Goal: Information Seeking & Learning: Learn about a topic

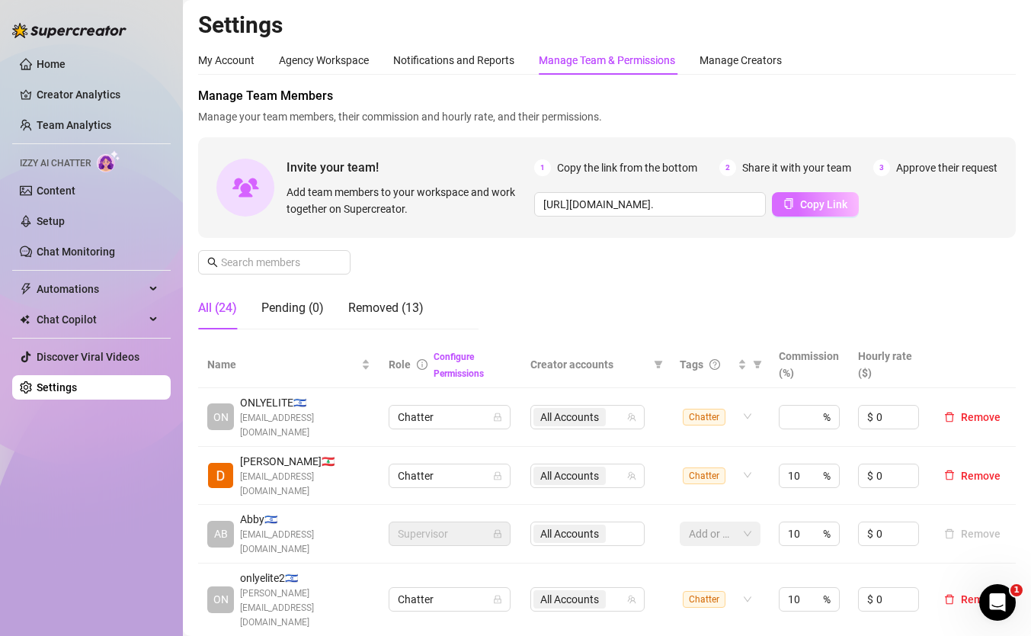
click at [828, 203] on span "Copy Link" at bounding box center [823, 204] width 47 height 12
click at [74, 126] on link "Team Analytics" at bounding box center [74, 125] width 75 height 12
click at [96, 131] on link "Team Analytics" at bounding box center [74, 125] width 75 height 12
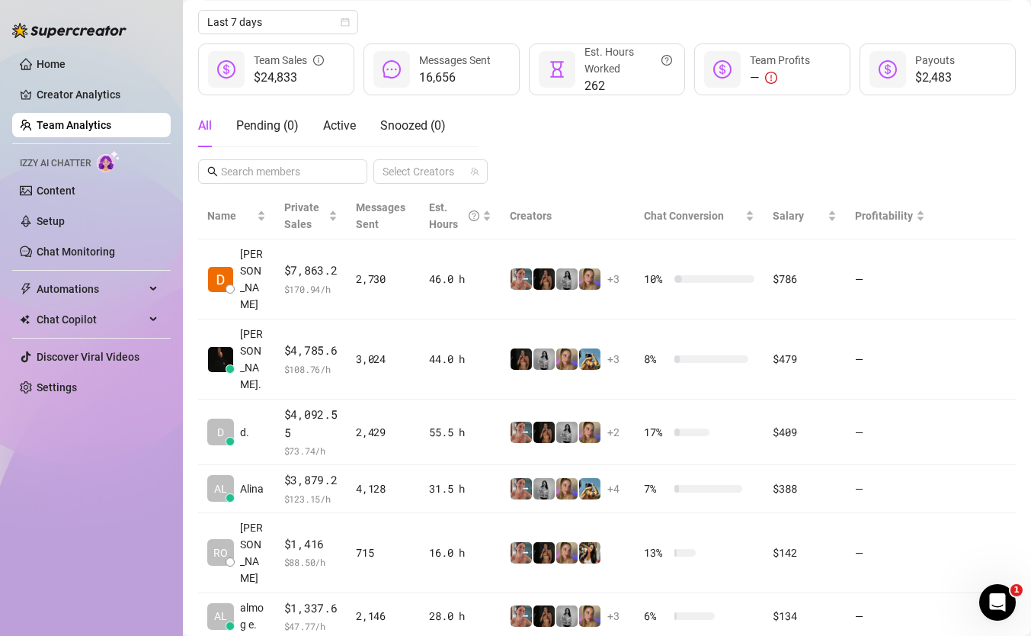
scroll to position [101, 0]
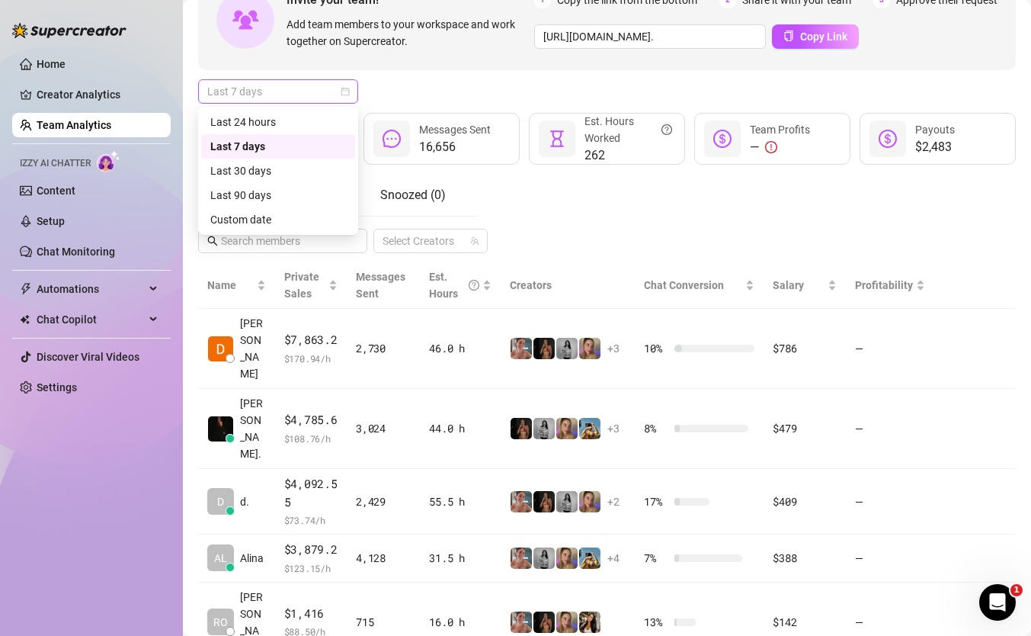
click at [271, 94] on span "Last 7 days" at bounding box center [278, 91] width 142 height 23
click at [309, 217] on div "Custom date" at bounding box center [278, 219] width 136 height 17
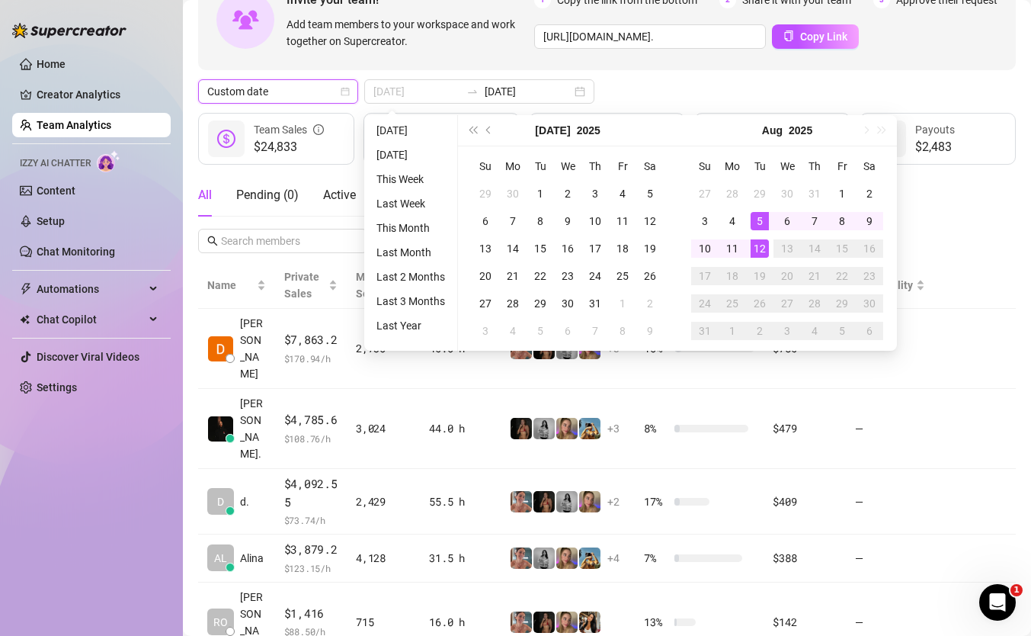
type input "[DATE]"
click at [760, 252] on div "12" at bounding box center [760, 248] width 18 height 18
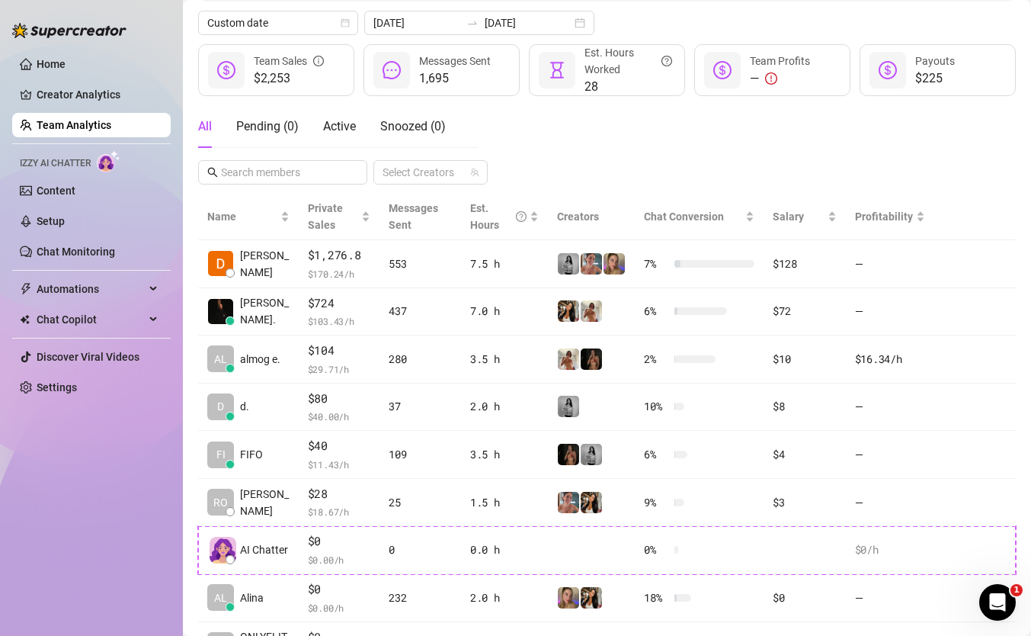
scroll to position [173, 0]
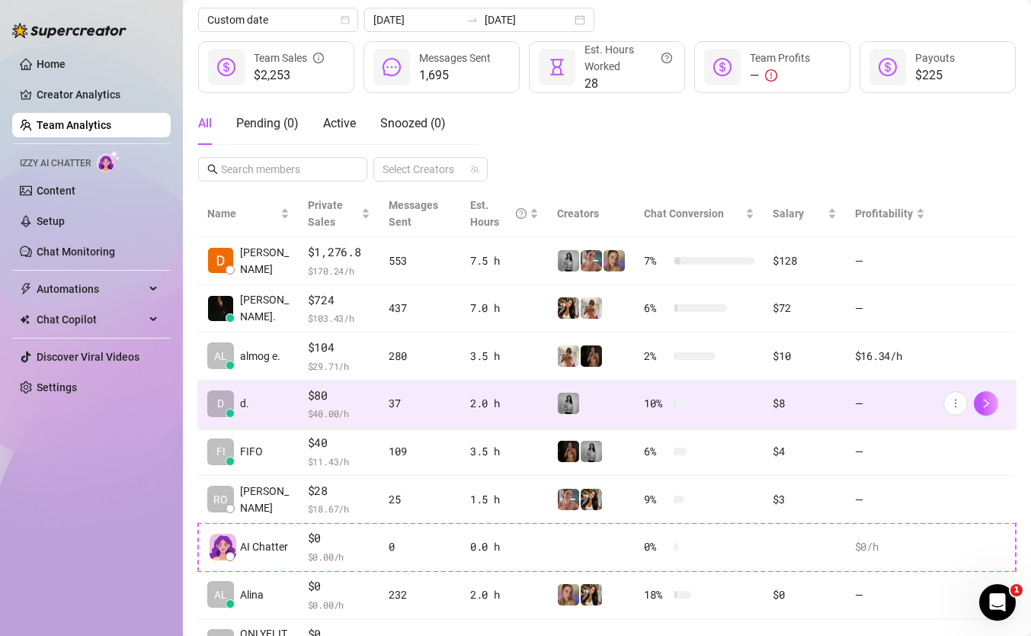
click at [461, 407] on td "2.0 h" at bounding box center [504, 404] width 87 height 48
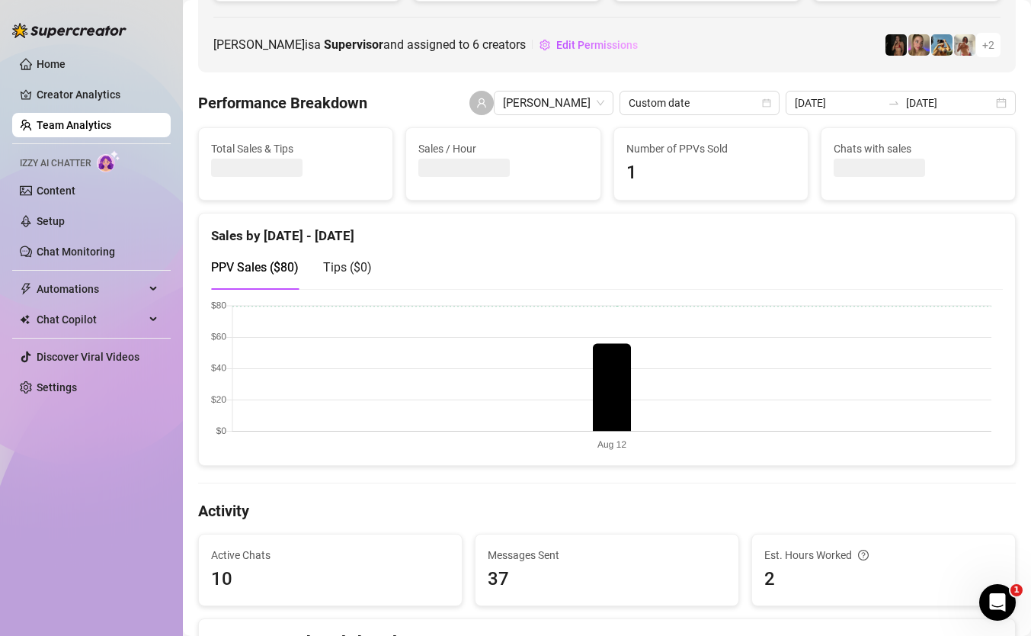
scroll to position [206, 0]
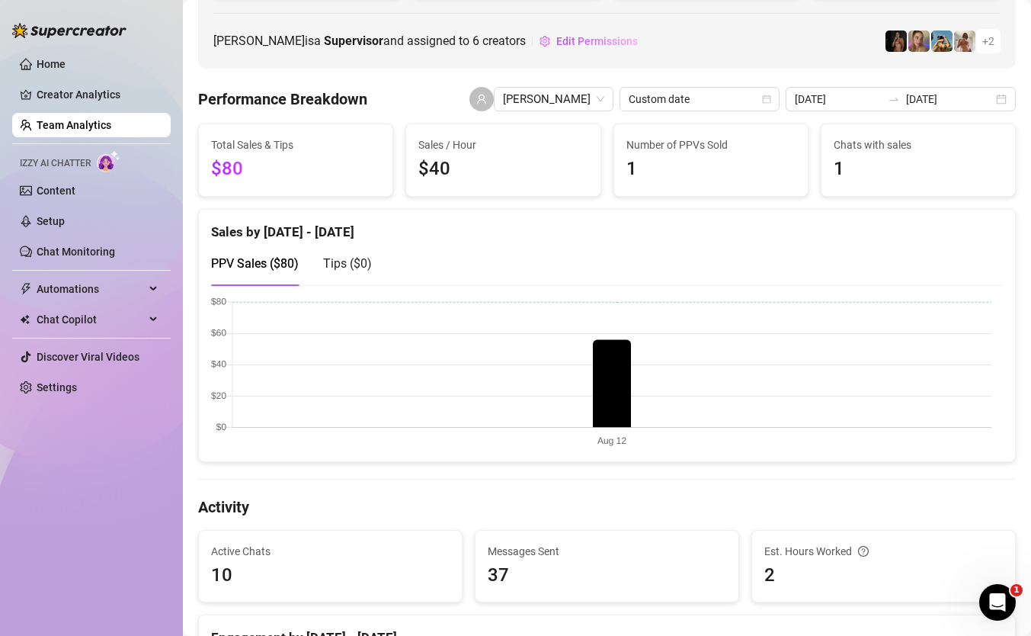
click at [78, 123] on link "Team Analytics" at bounding box center [74, 125] width 75 height 12
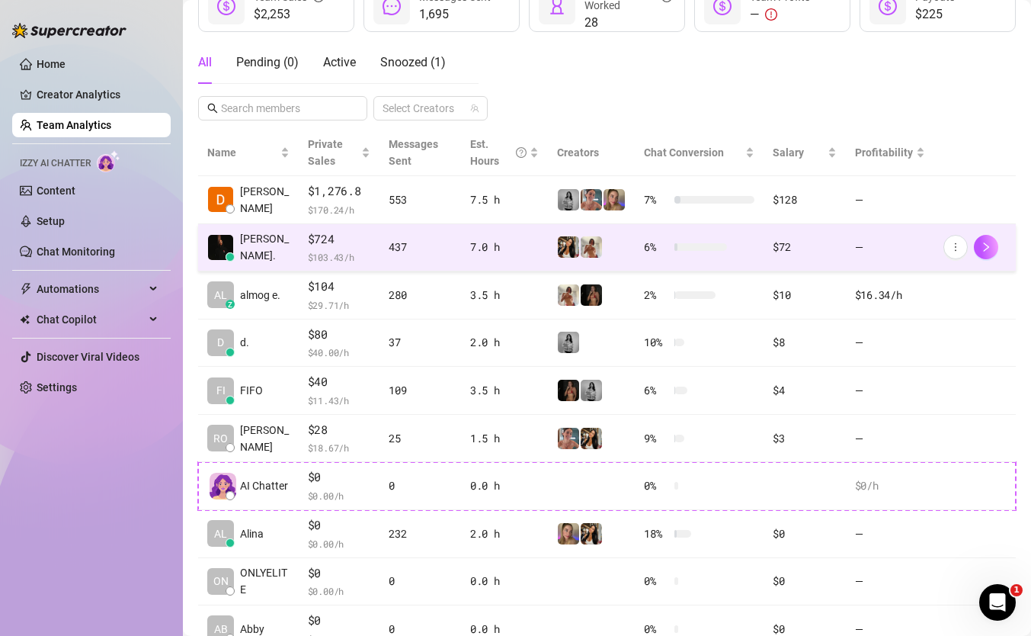
scroll to position [235, 0]
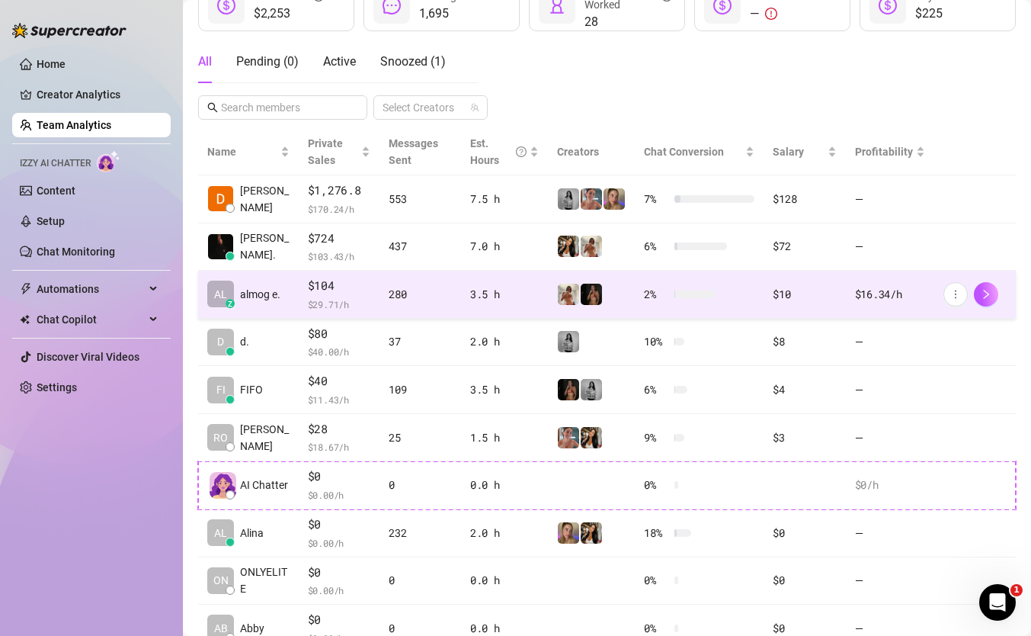
click at [415, 302] on td "280" at bounding box center [420, 295] width 82 height 48
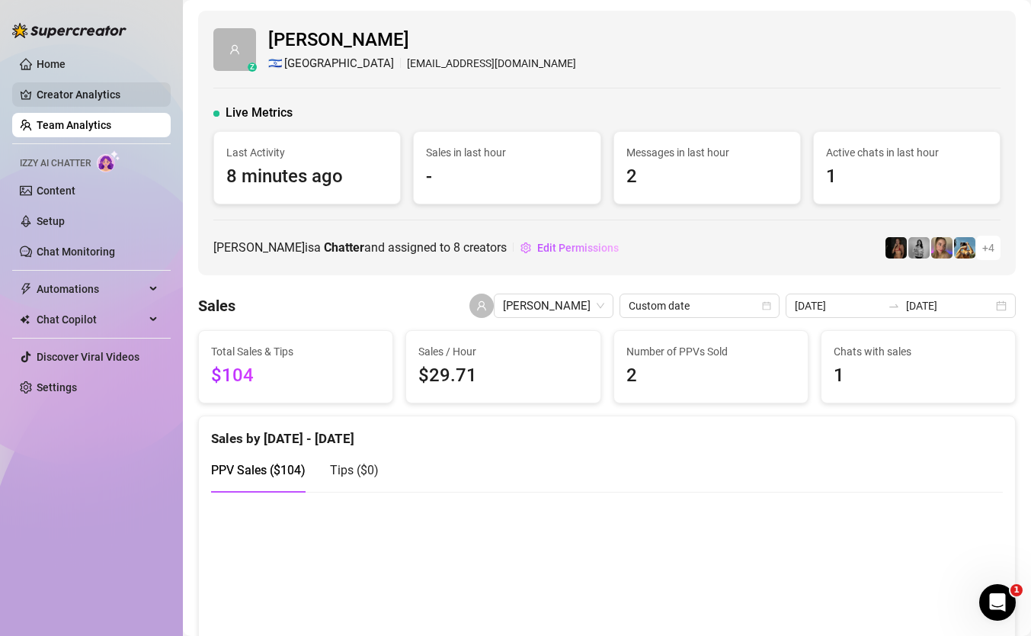
click at [104, 104] on link "Creator Analytics" at bounding box center [98, 94] width 122 height 24
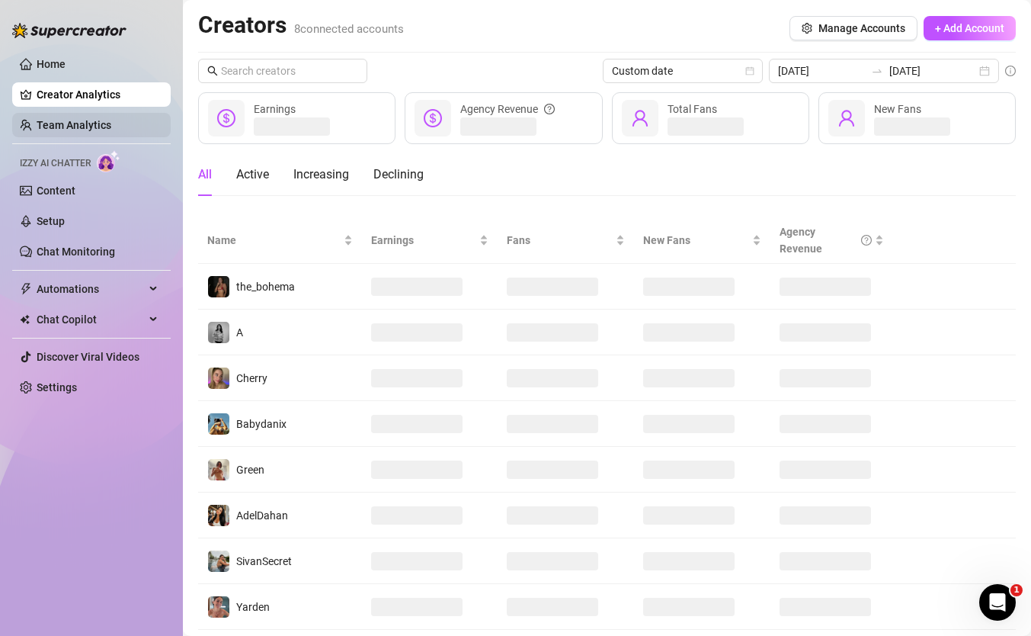
click at [101, 119] on link "Team Analytics" at bounding box center [74, 125] width 75 height 12
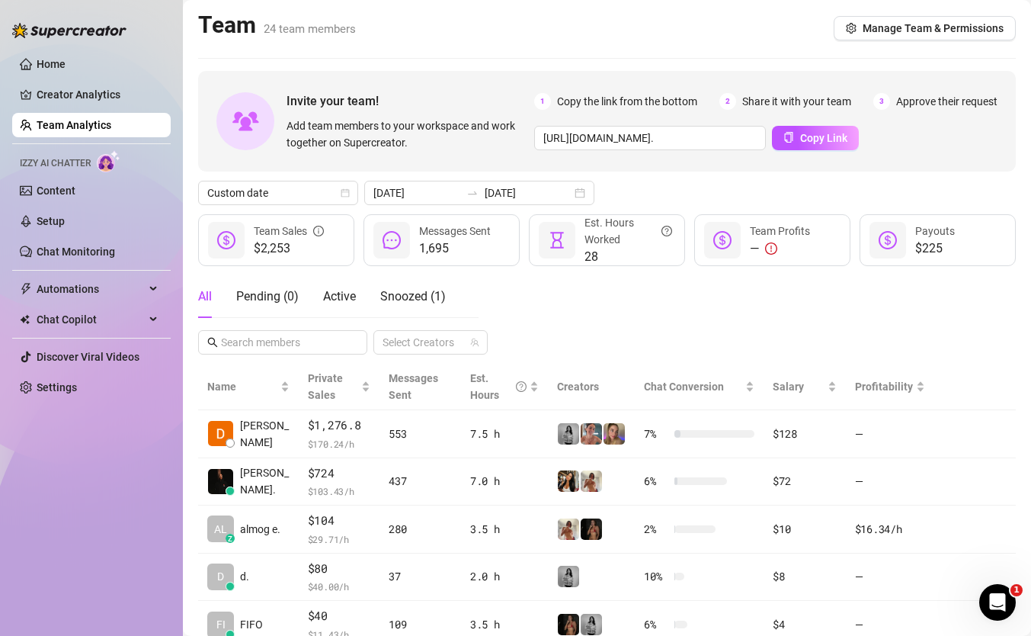
click at [47, 119] on link "Team Analytics" at bounding box center [74, 125] width 75 height 12
click at [56, 93] on link "Creator Analytics" at bounding box center [98, 94] width 122 height 24
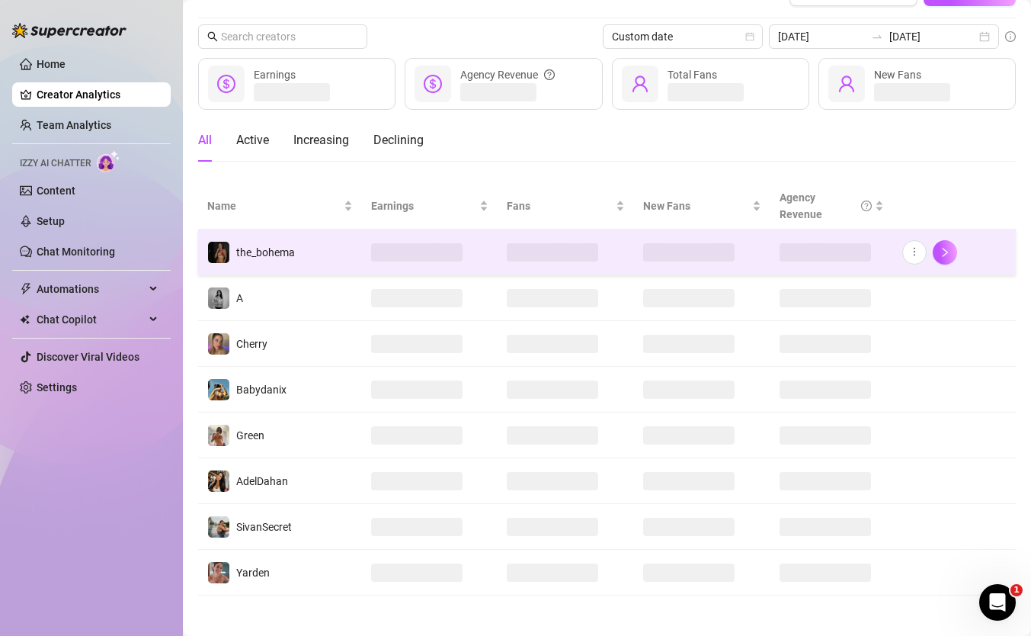
scroll to position [40, 0]
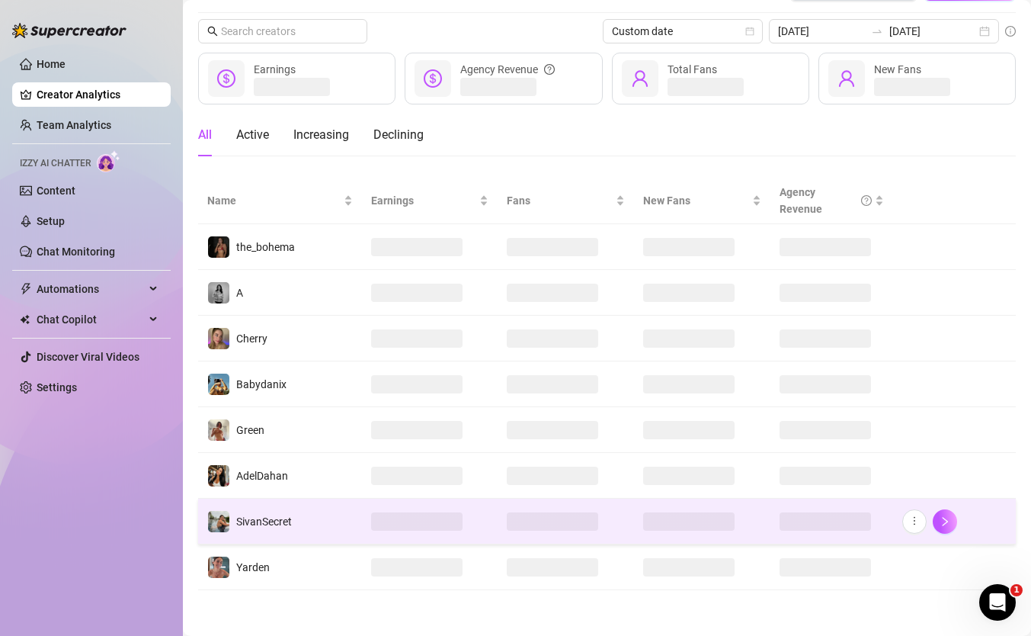
click at [530, 503] on td at bounding box center [566, 521] width 136 height 46
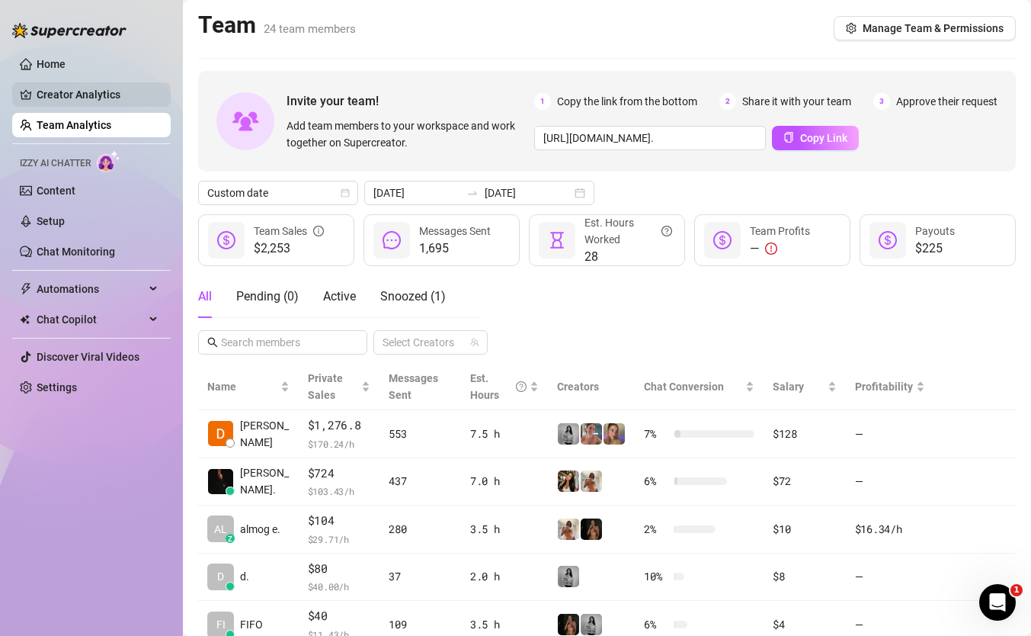
click at [88, 90] on link "Creator Analytics" at bounding box center [98, 94] width 122 height 24
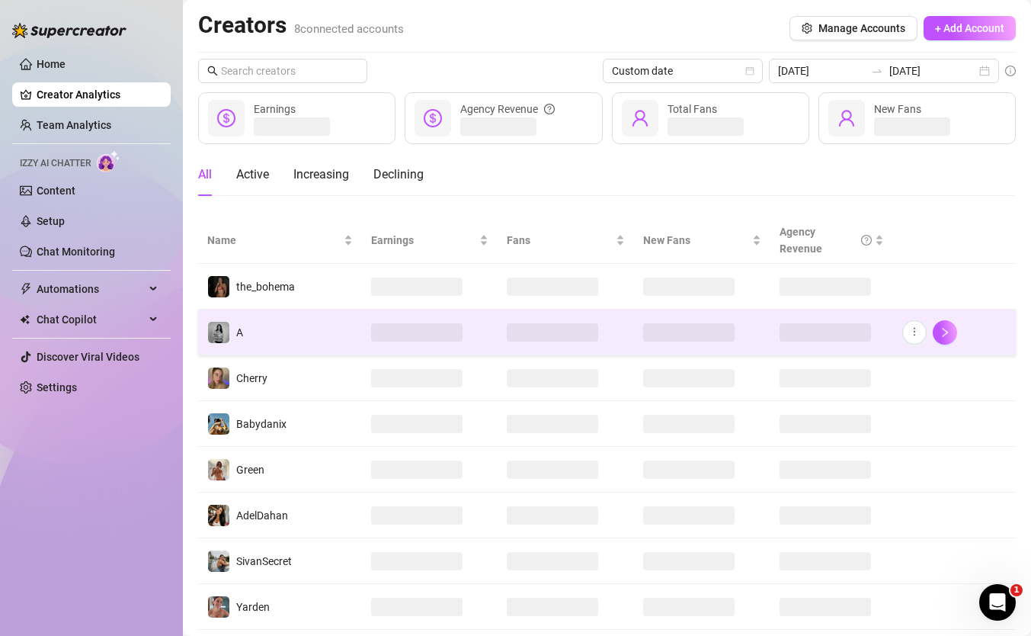
scroll to position [40, 0]
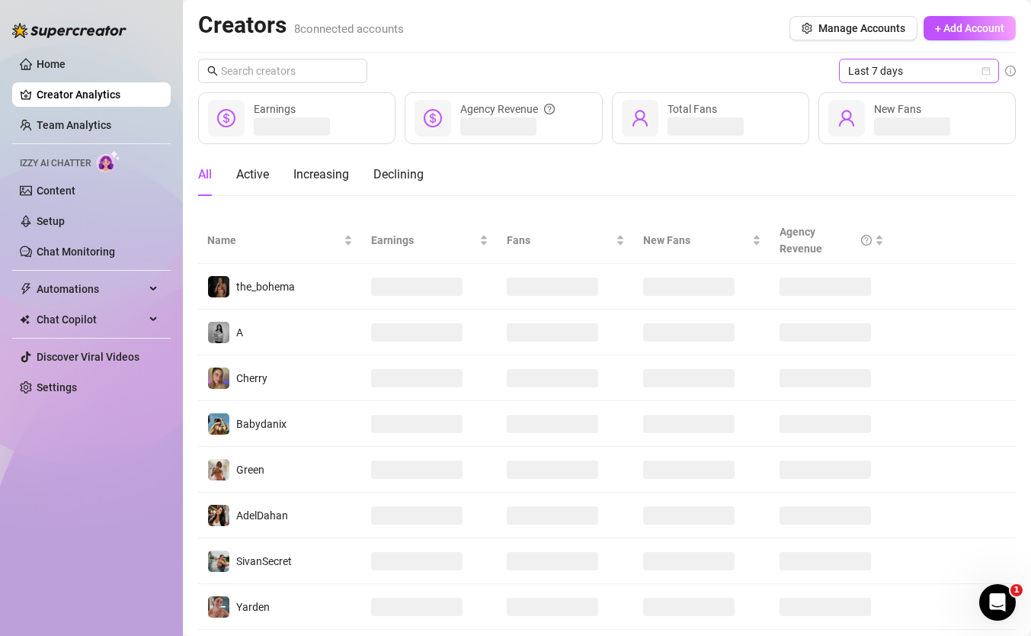
click at [854, 62] on span "Last 7 days" at bounding box center [919, 70] width 142 height 23
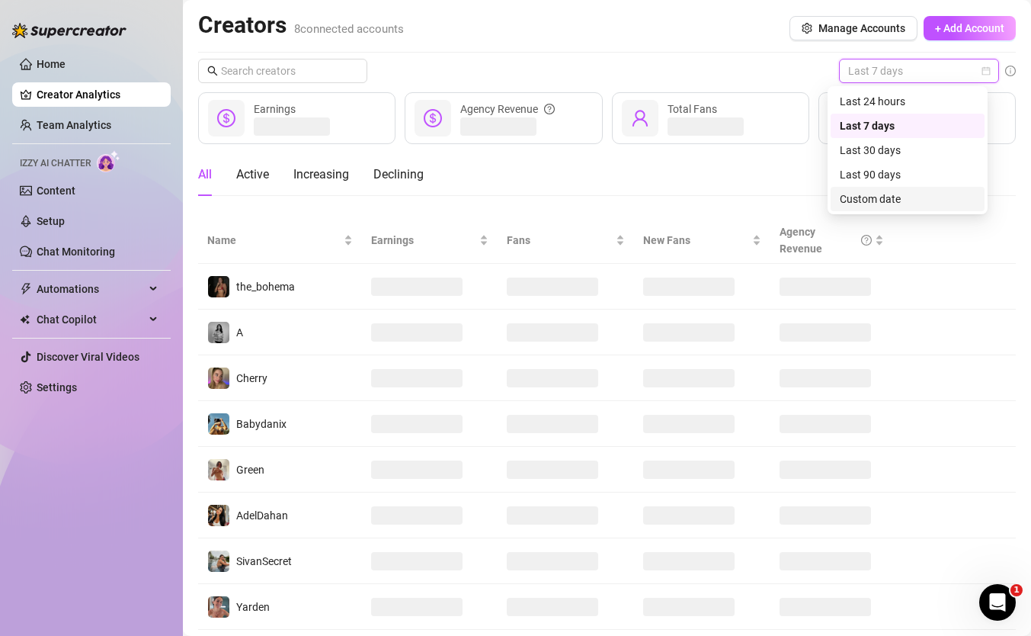
click at [869, 206] on div "Custom date" at bounding box center [908, 198] width 136 height 17
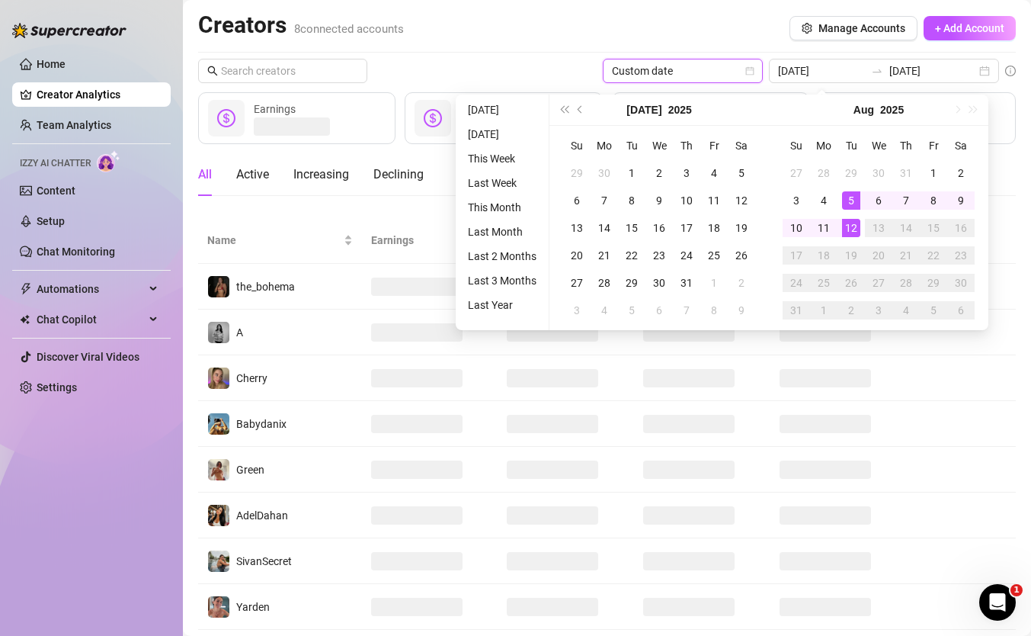
type input "[DATE]"
click at [852, 228] on div "12" at bounding box center [851, 228] width 18 height 18
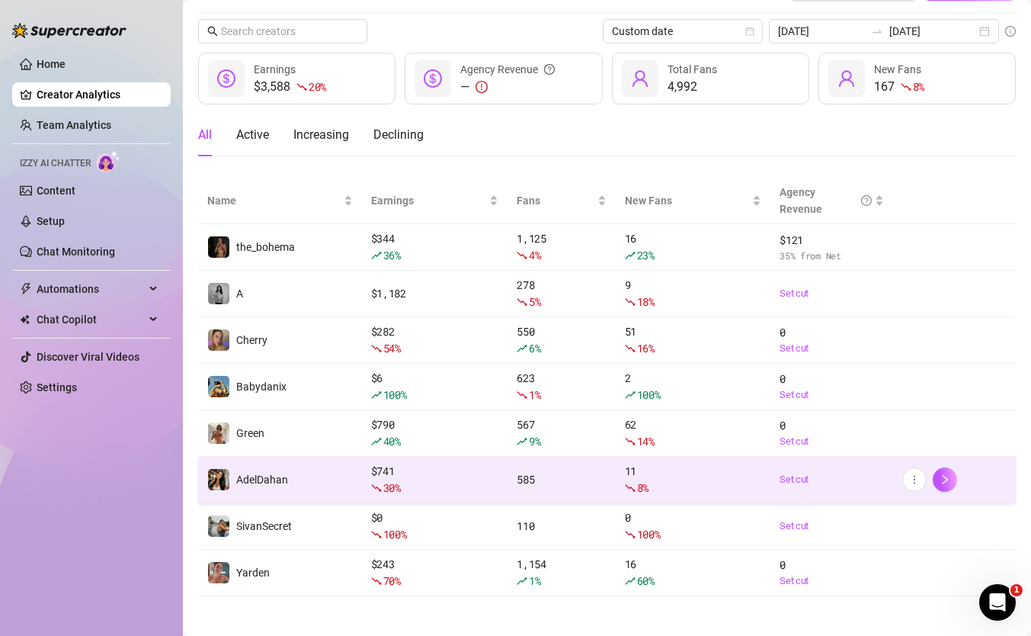
scroll to position [46, 0]
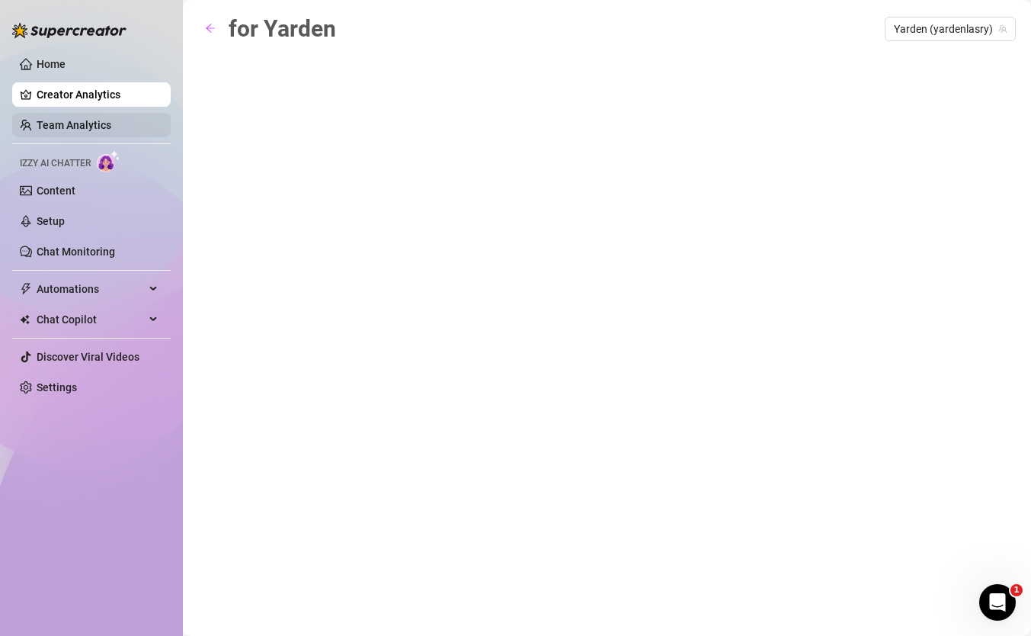
click at [111, 119] on link "Team Analytics" at bounding box center [74, 125] width 75 height 12
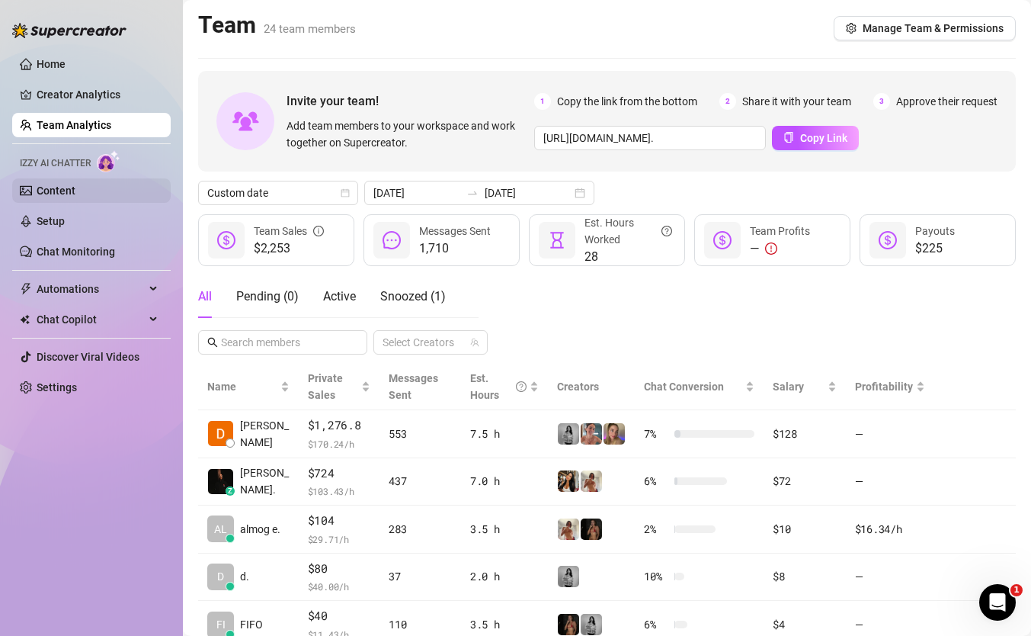
click at [75, 191] on link "Content" at bounding box center [56, 190] width 39 height 12
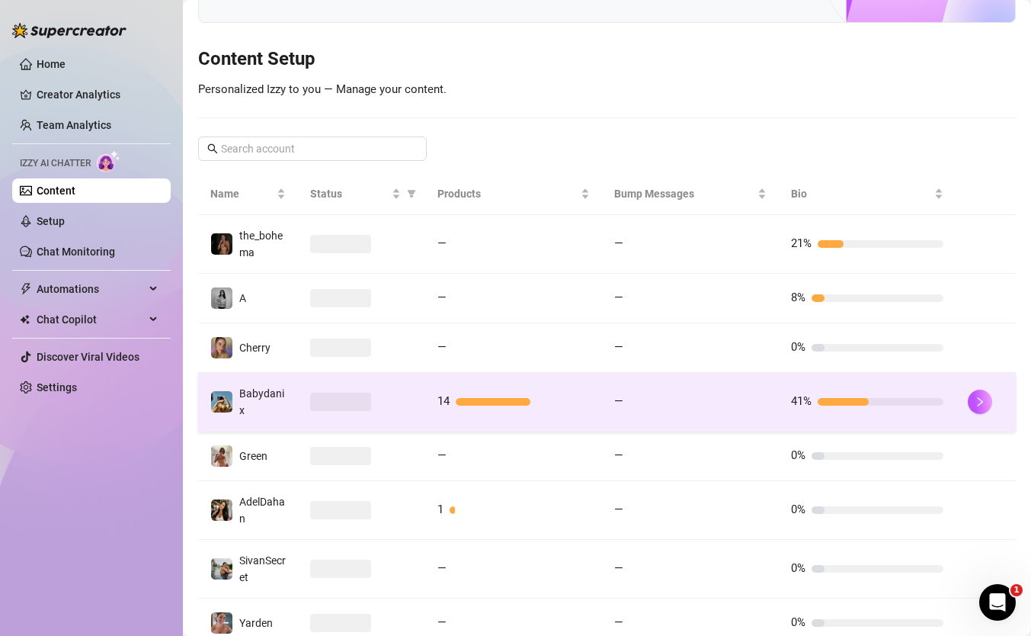
scroll to position [174, 0]
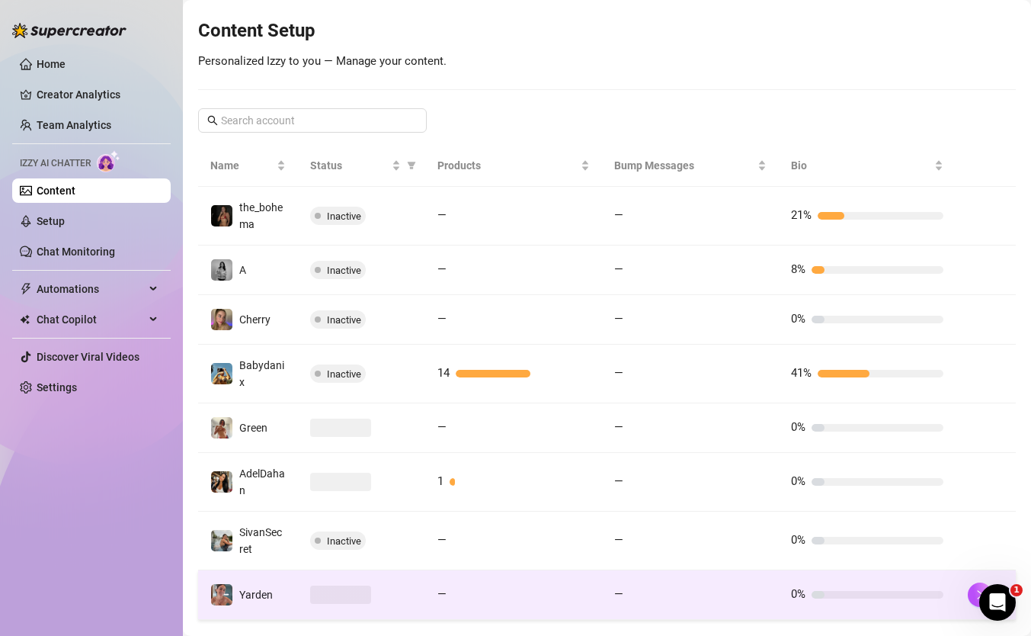
click at [298, 587] on td at bounding box center [361, 595] width 127 height 50
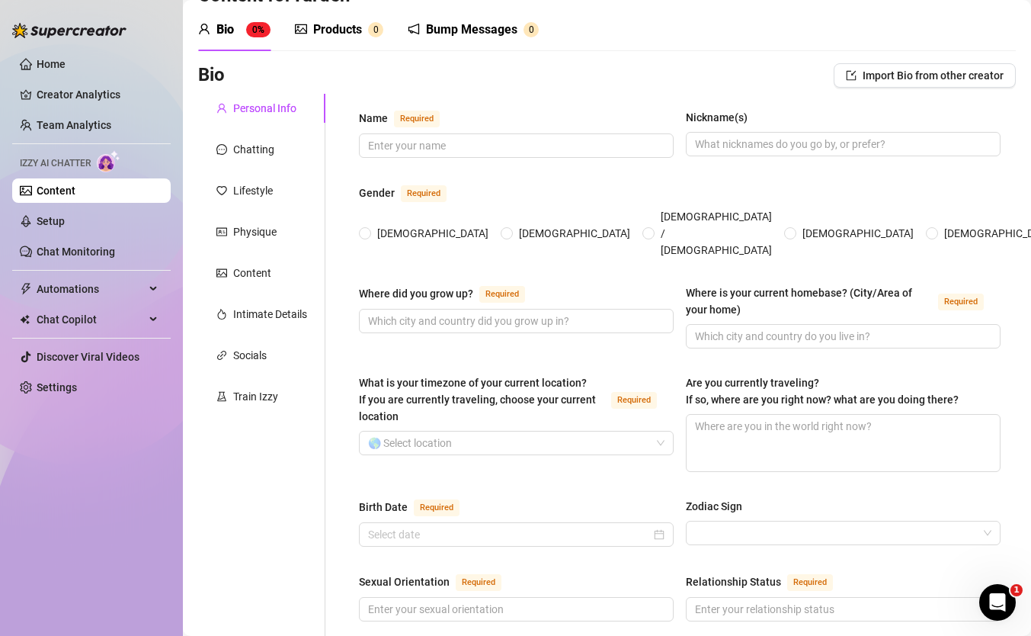
scroll to position [53, 0]
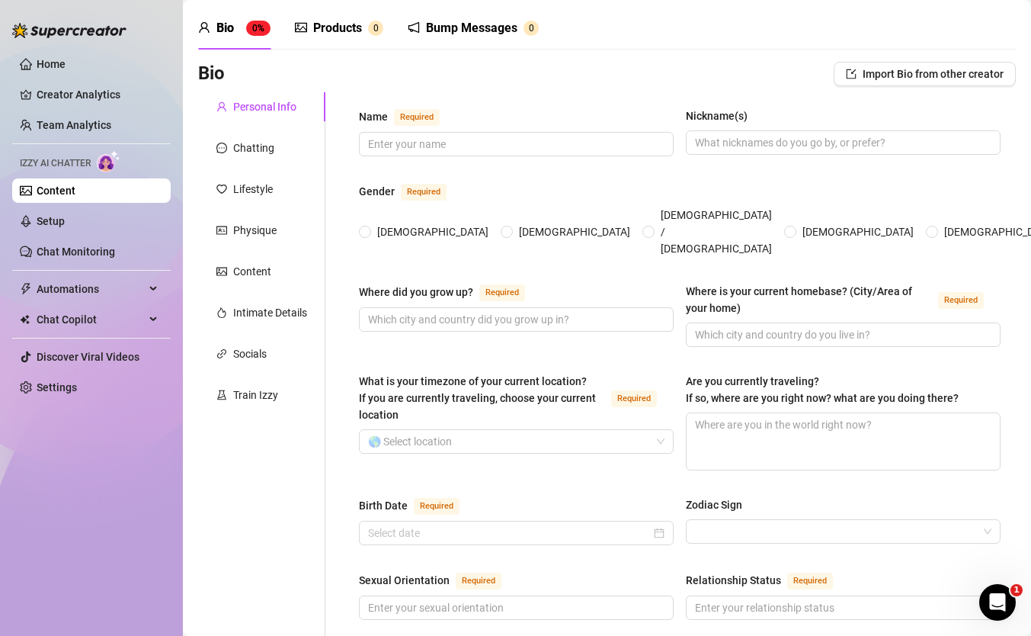
click at [443, 40] on div "Bump Messages 0" at bounding box center [473, 28] width 131 height 43
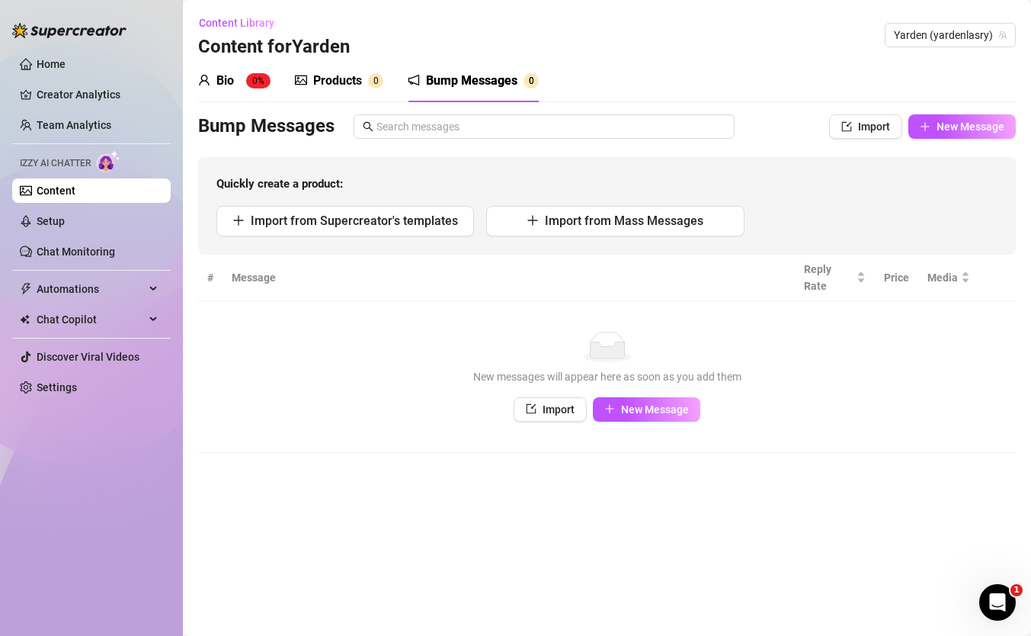
scroll to position [0, 0]
click at [318, 88] on div "Products" at bounding box center [337, 81] width 49 height 18
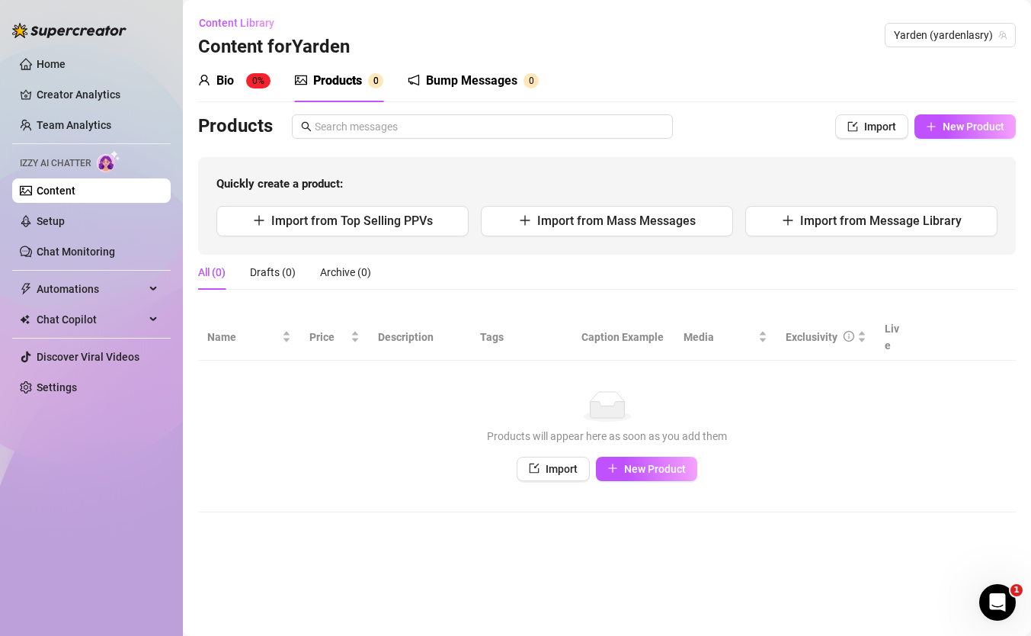
click at [471, 76] on div "Bump Messages" at bounding box center [471, 81] width 91 height 18
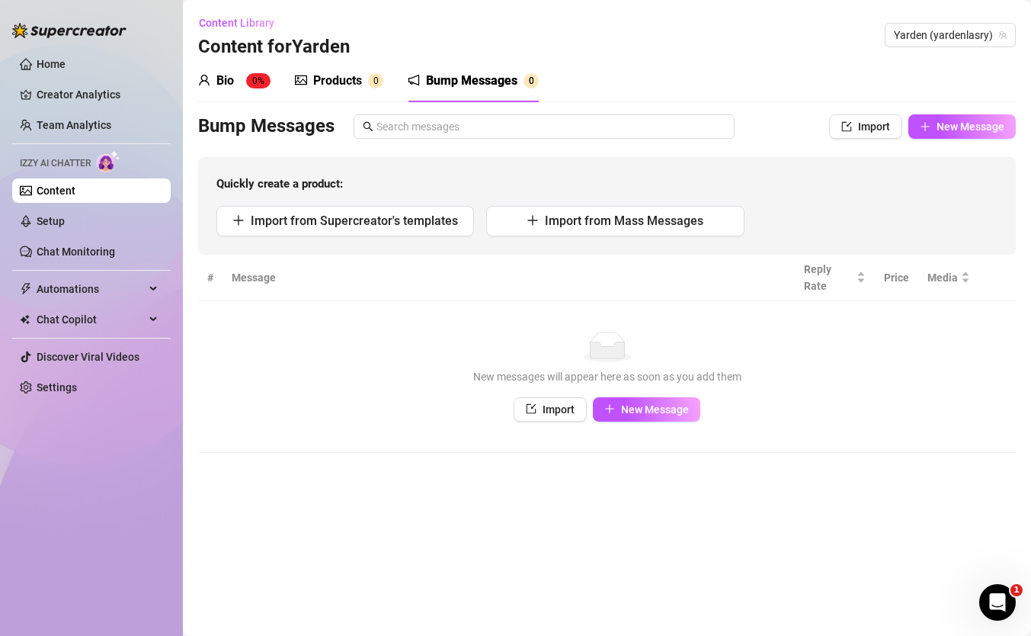
click at [235, 80] on div "Bio 0%" at bounding box center [234, 81] width 72 height 18
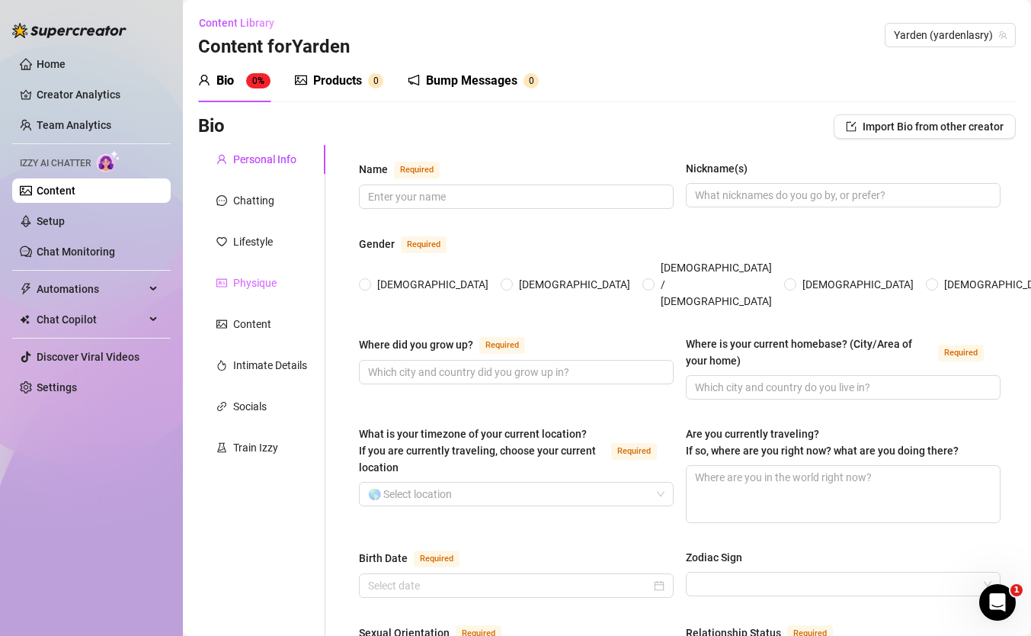
scroll to position [22, 0]
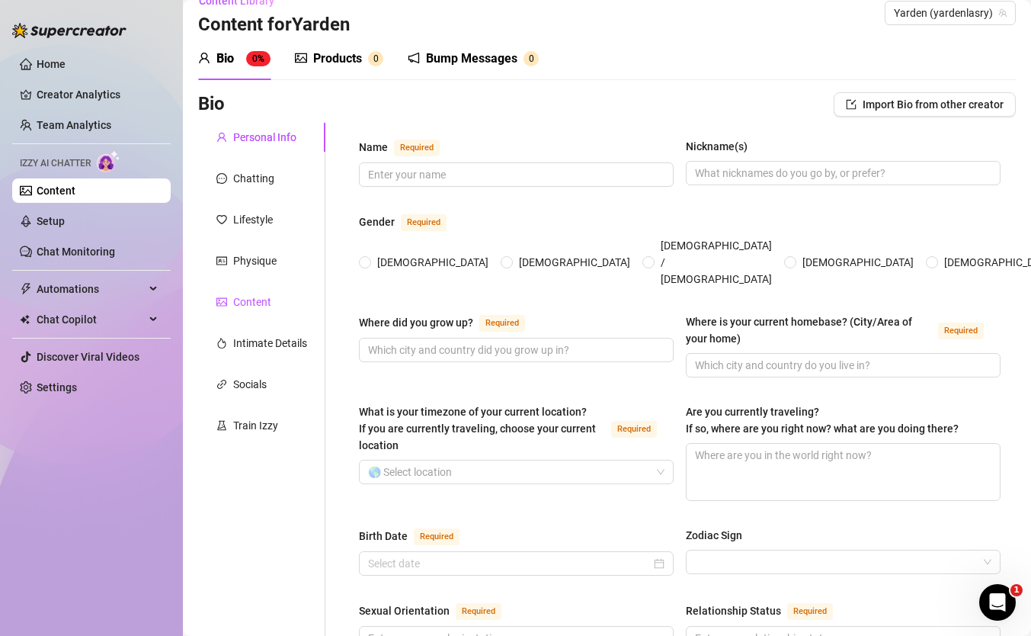
click at [255, 302] on div "Content" at bounding box center [252, 301] width 38 height 17
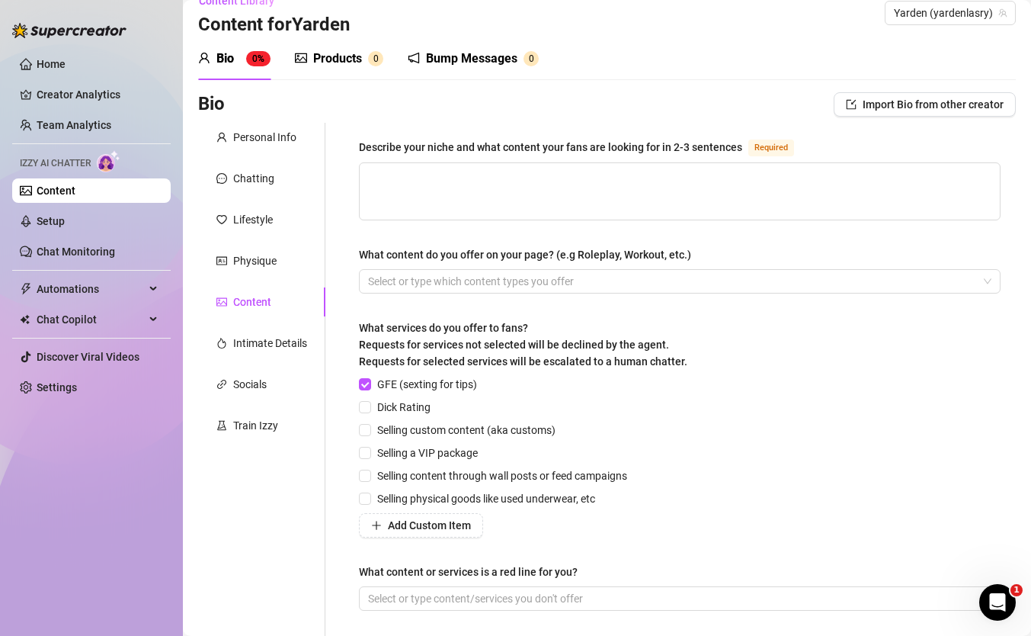
click at [251, 328] on div "Personal Info Chatting Lifestyle Physique Content Intimate Details Socials Trai…" at bounding box center [261, 381] width 127 height 517
click at [249, 354] on div "Intimate Details" at bounding box center [261, 342] width 127 height 29
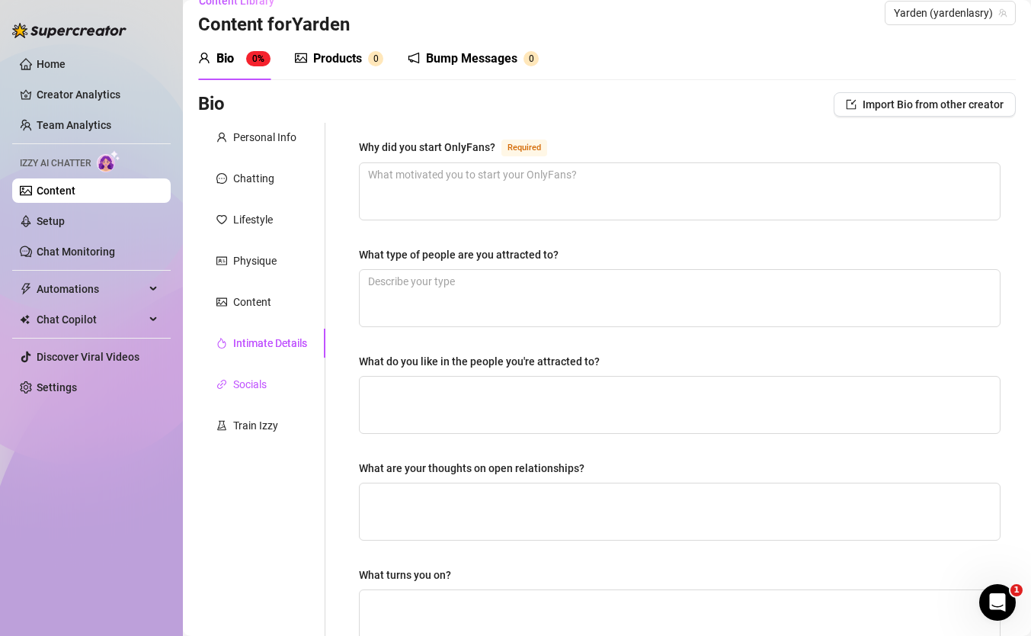
click at [243, 386] on div "Socials" at bounding box center [250, 384] width 34 height 17
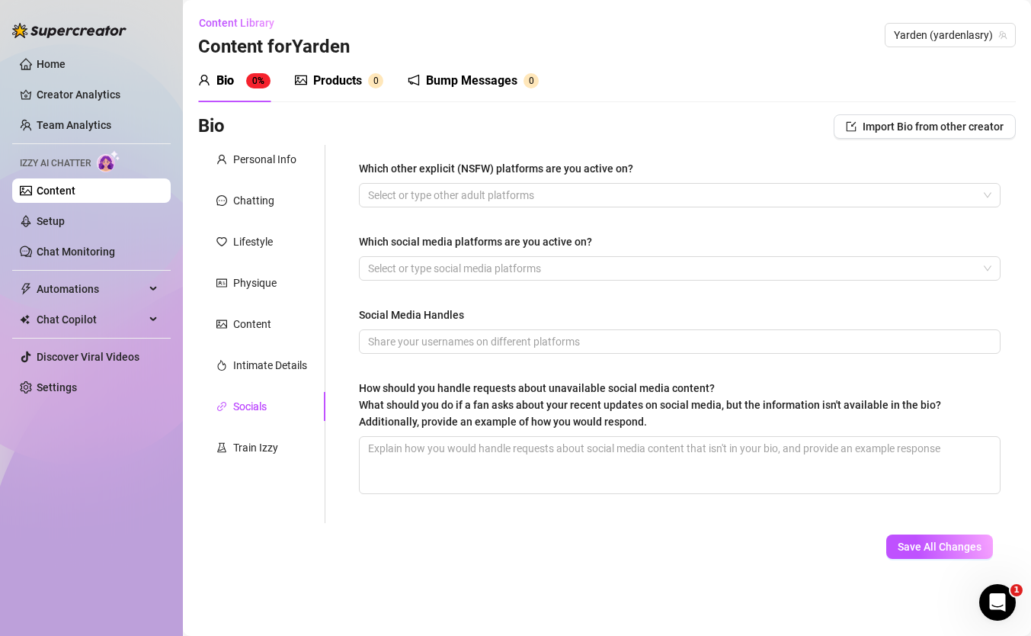
scroll to position [0, 0]
click at [239, 421] on div "Personal Info Chatting Lifestyle Physique Content Intimate Details Socials Trai…" at bounding box center [261, 334] width 127 height 378
click at [239, 446] on div "Train Izzy" at bounding box center [255, 447] width 45 height 17
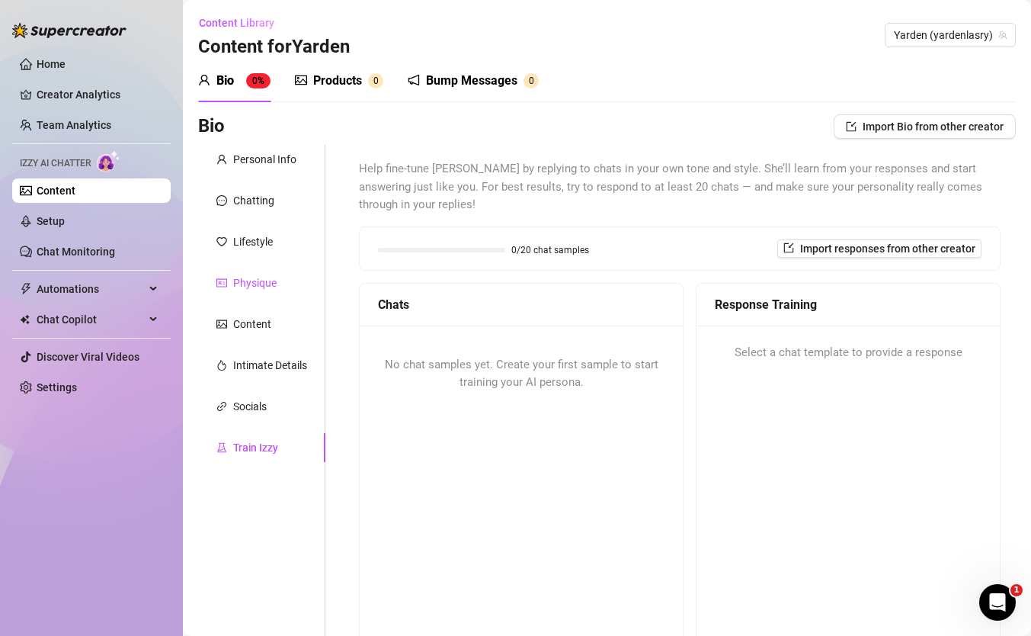
click at [266, 280] on div "Physique" at bounding box center [254, 282] width 43 height 17
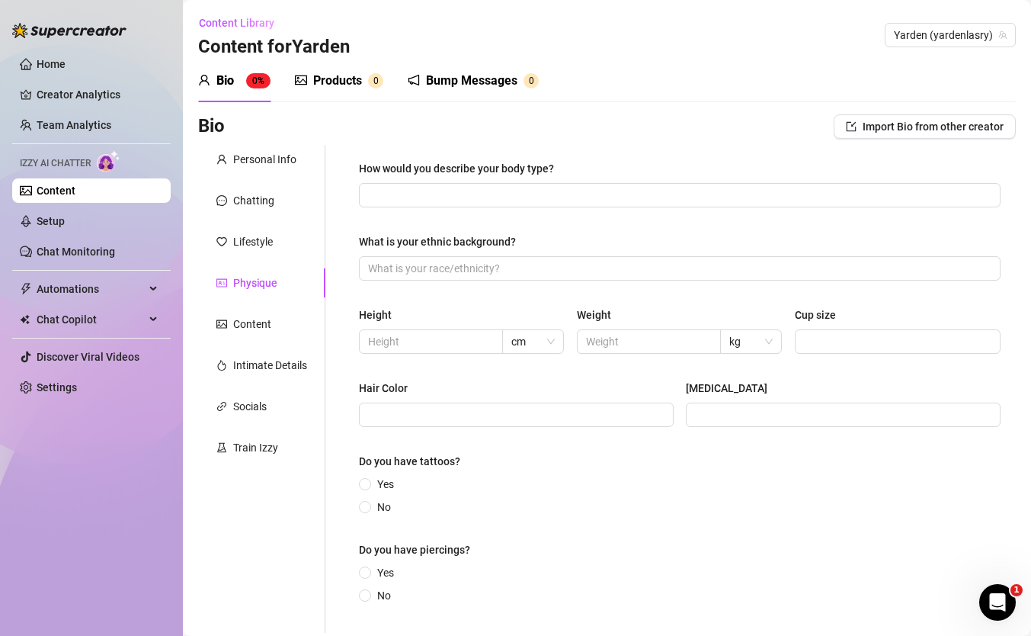
click at [269, 276] on div "Physique" at bounding box center [254, 282] width 43 height 17
click at [269, 243] on div "Lifestyle" at bounding box center [253, 241] width 40 height 17
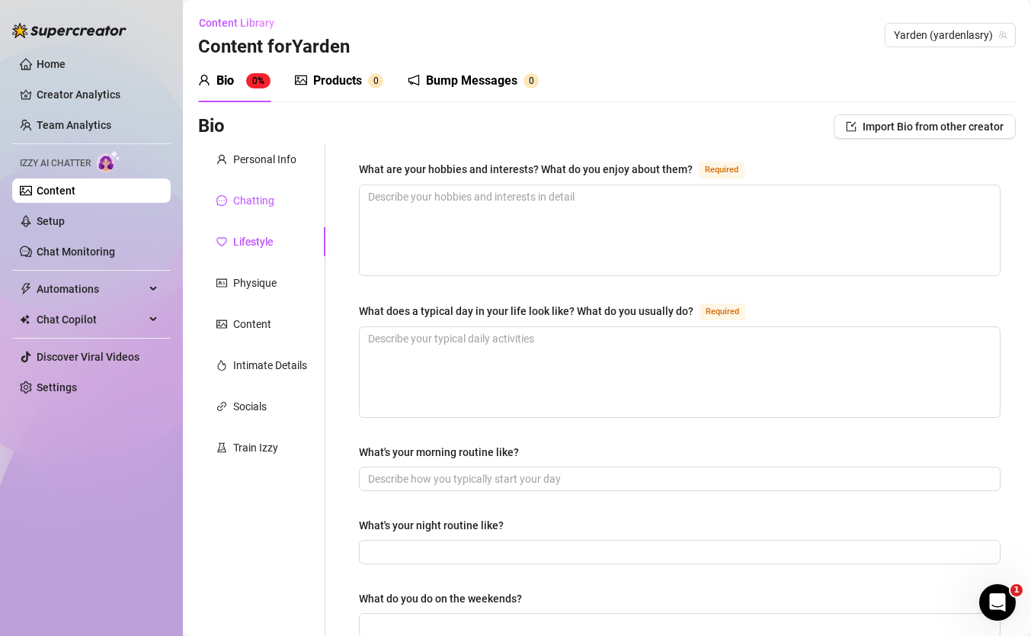
click at [267, 194] on div "Chatting" at bounding box center [253, 200] width 41 height 17
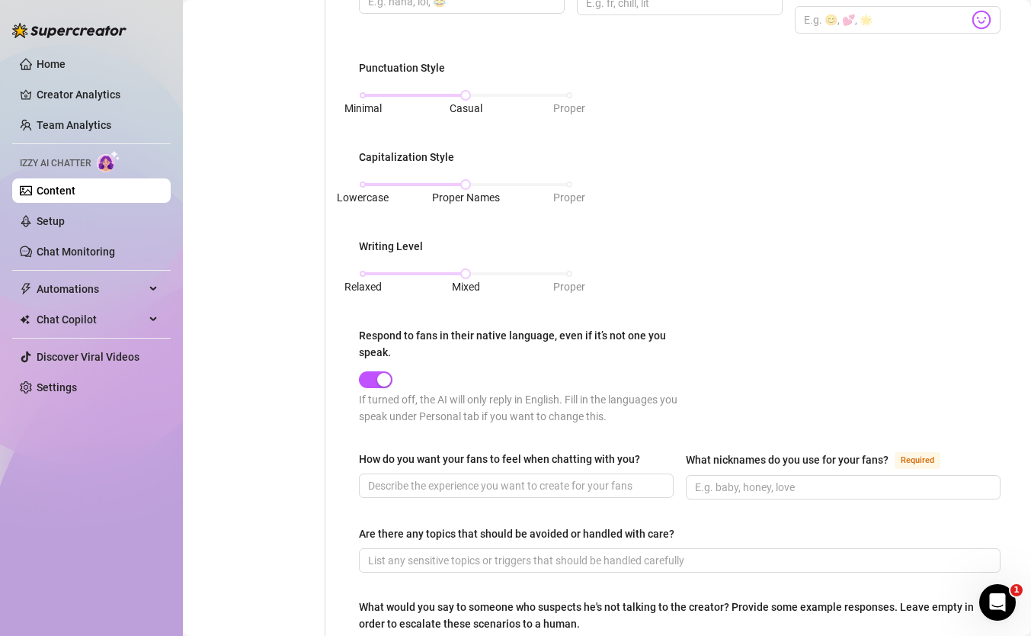
scroll to position [422, 0]
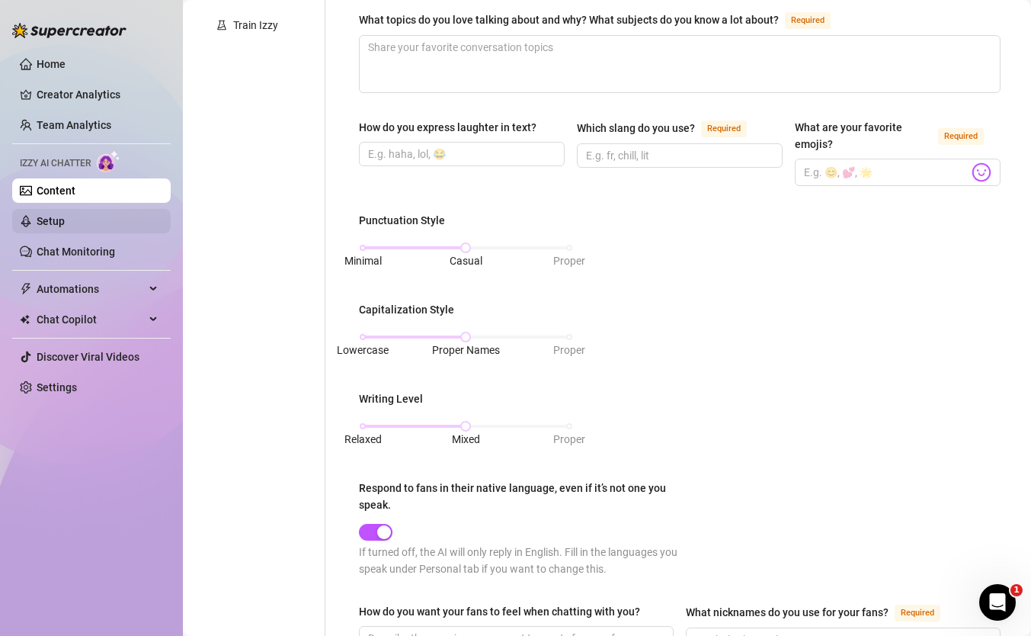
click at [65, 222] on link "Setup" at bounding box center [51, 221] width 28 height 12
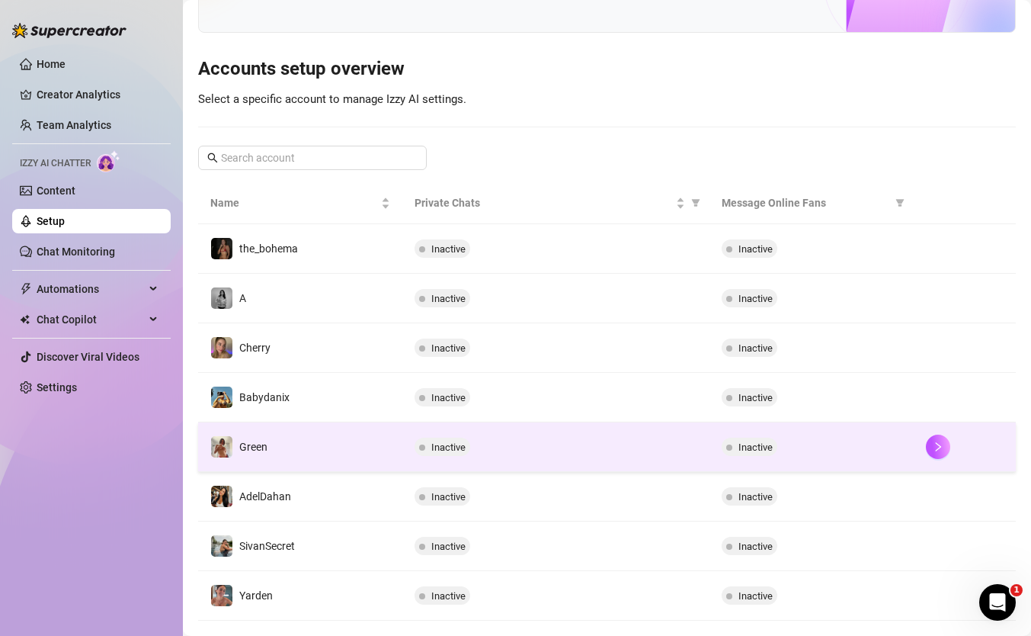
scroll to position [114, 0]
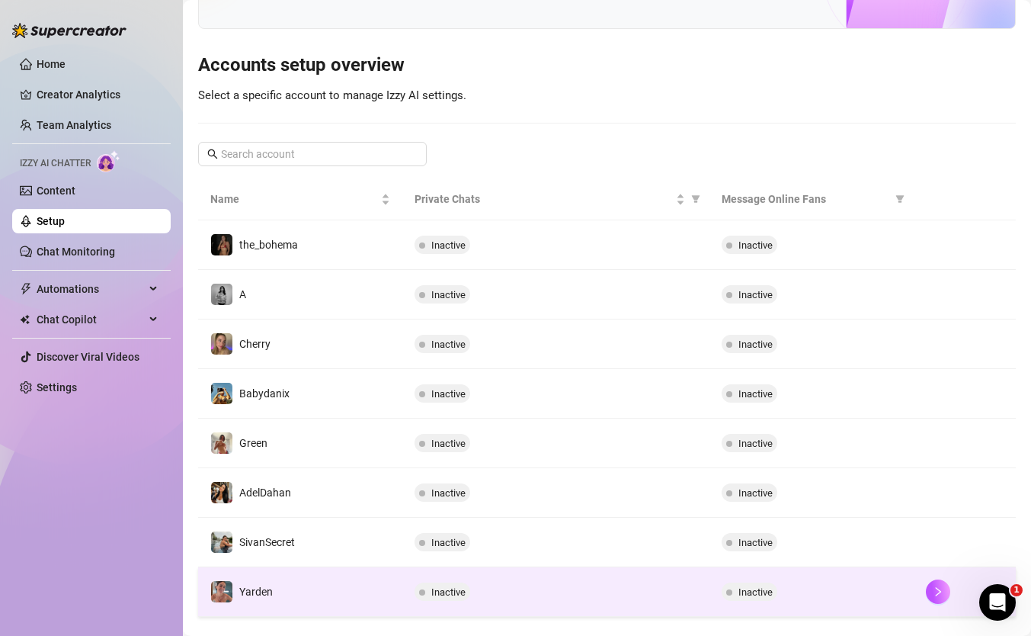
click at [297, 575] on td "Yarden" at bounding box center [300, 592] width 204 height 50
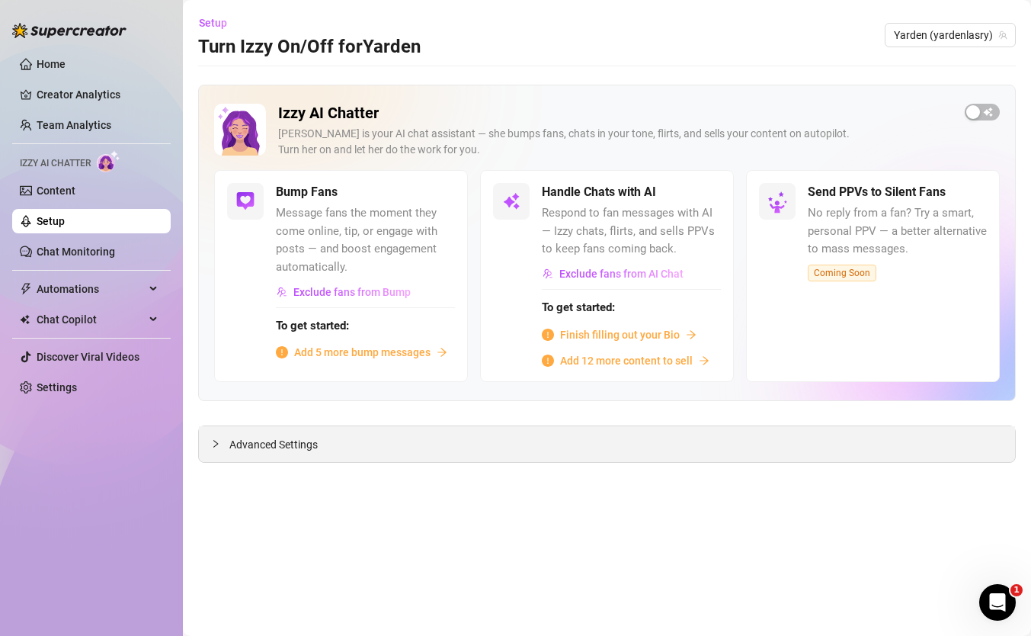
click at [462, 440] on div "Advanced Settings" at bounding box center [607, 444] width 816 height 36
click at [459, 459] on div "Advanced Settings" at bounding box center [607, 444] width 816 height 36
click at [276, 445] on span "Advanced Settings" at bounding box center [273, 444] width 88 height 17
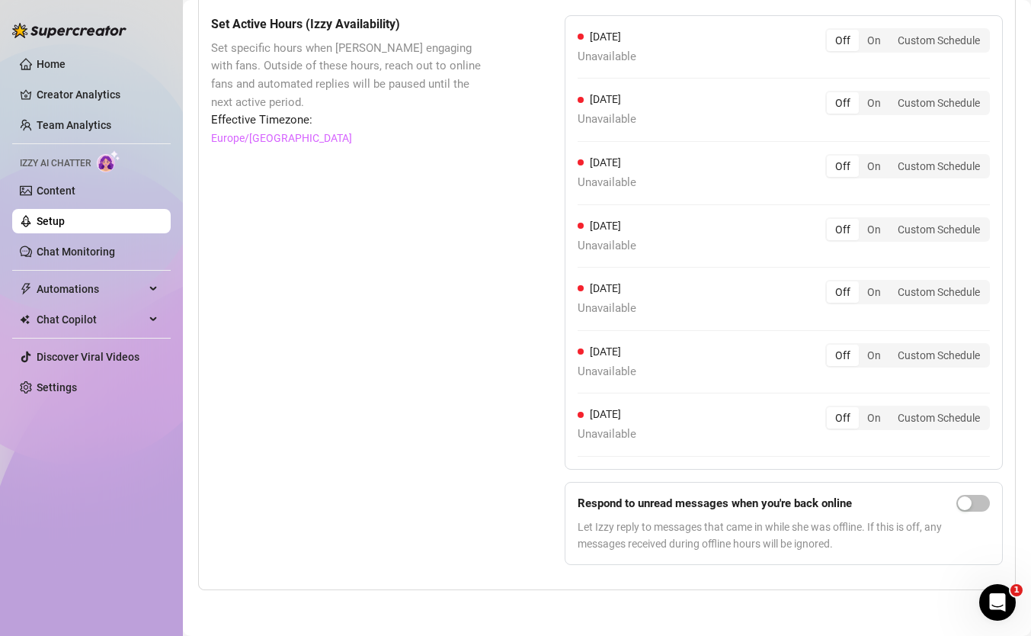
scroll to position [1159, 0]
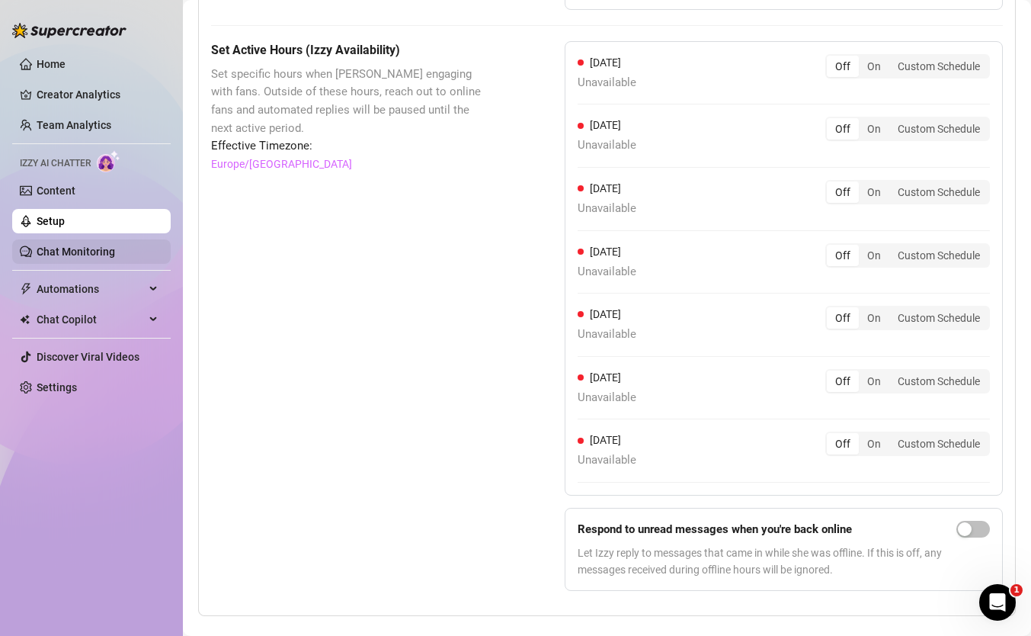
click at [98, 252] on link "Chat Monitoring" at bounding box center [76, 251] width 78 height 12
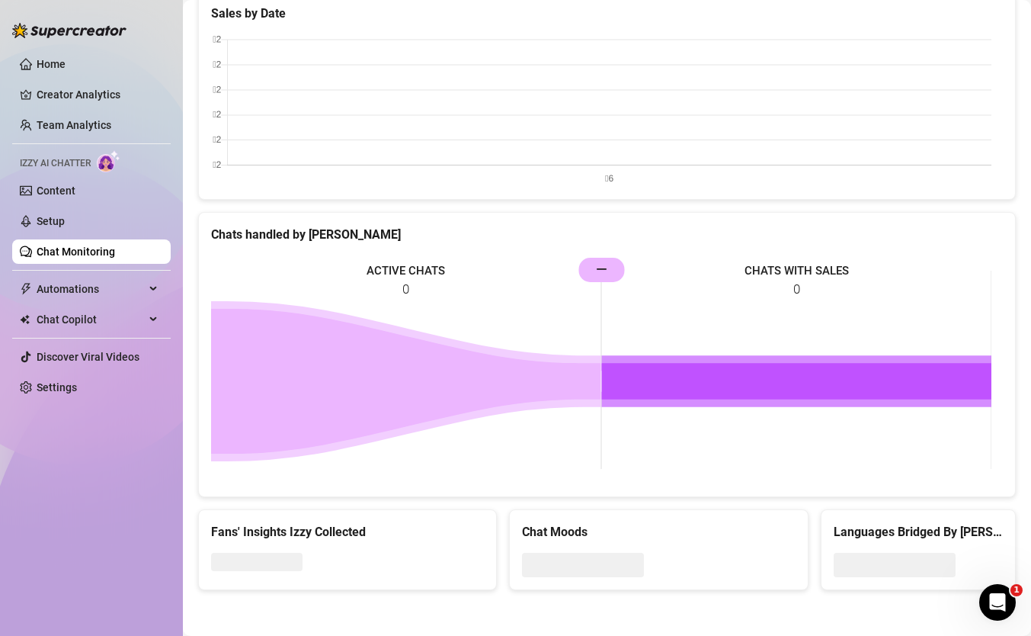
scroll to position [514, 0]
click at [94, 287] on span "Automations" at bounding box center [91, 289] width 108 height 24
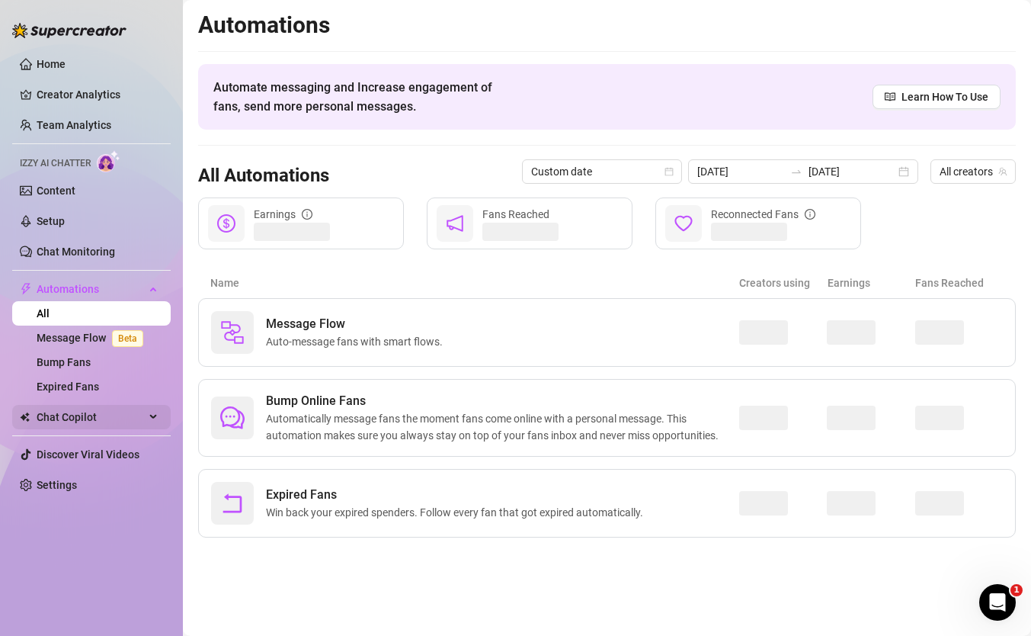
click at [84, 425] on span "Chat Copilot" at bounding box center [91, 417] width 108 height 24
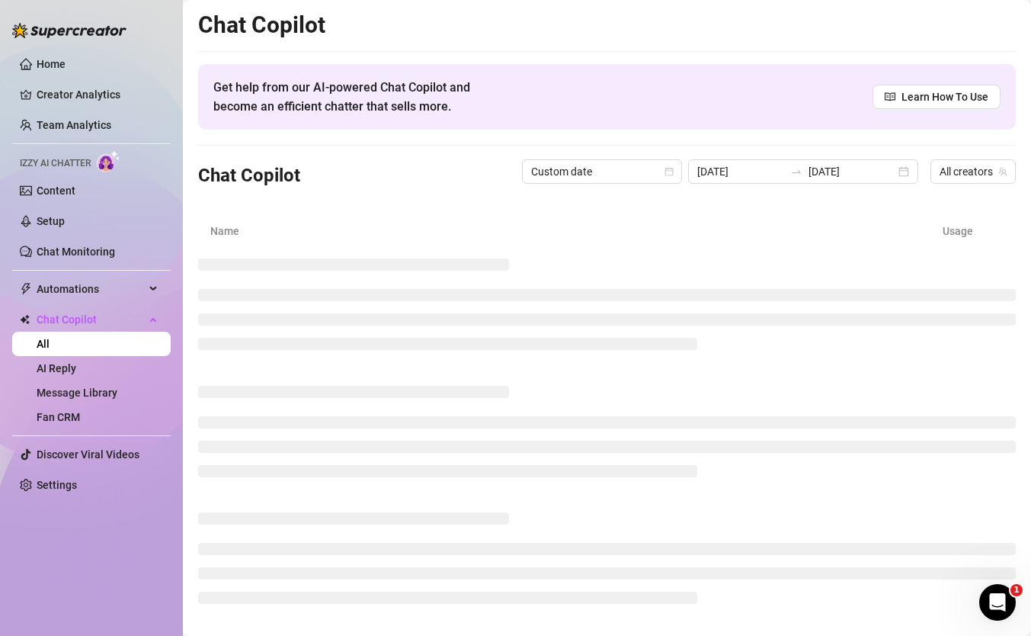
scroll to position [24, 0]
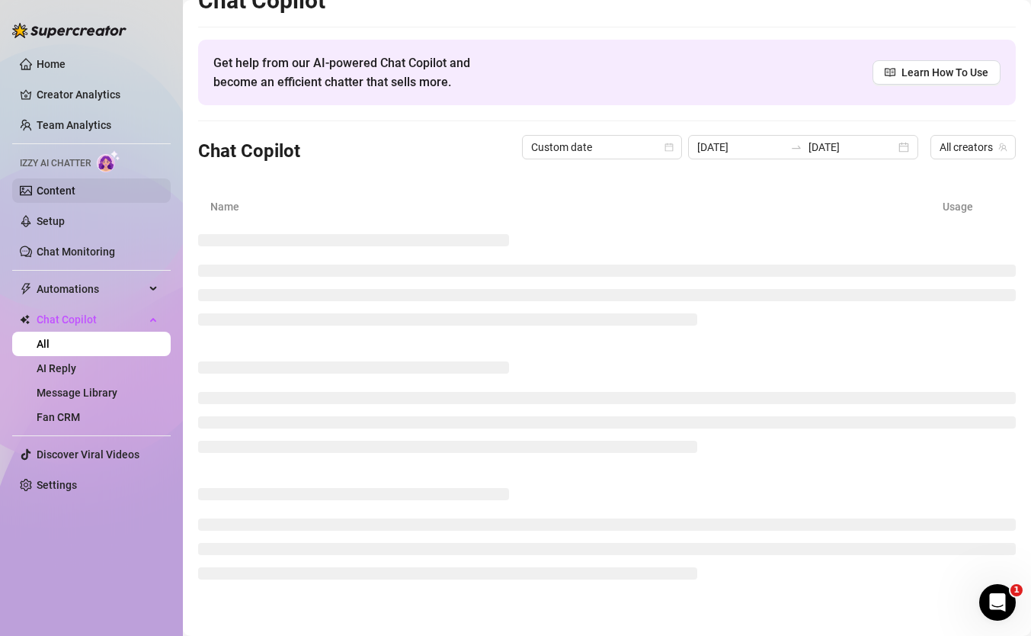
click at [75, 191] on link "Content" at bounding box center [56, 190] width 39 height 12
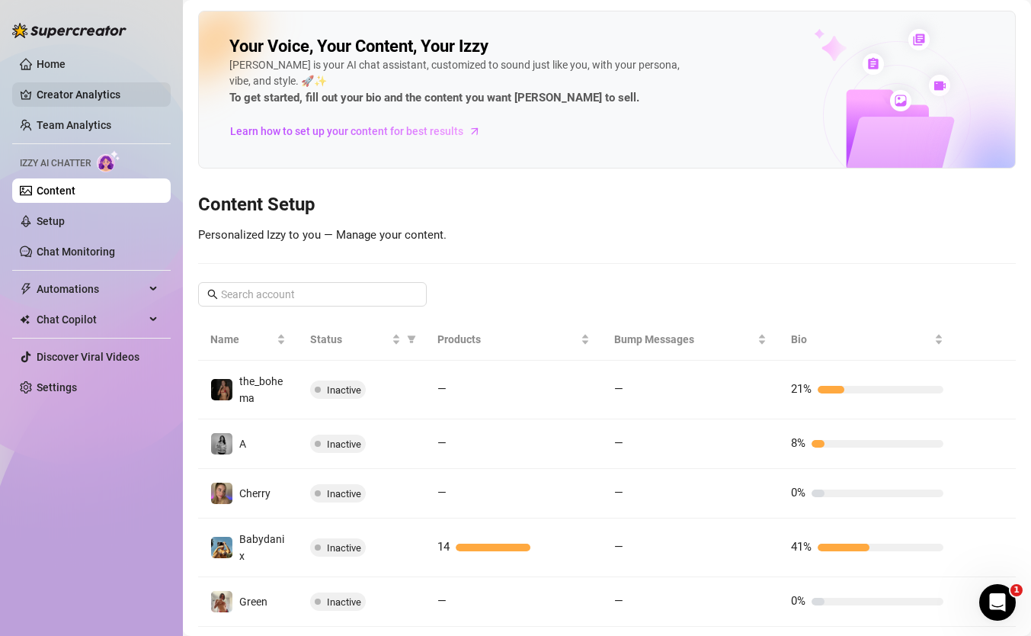
click at [90, 95] on link "Creator Analytics" at bounding box center [98, 94] width 122 height 24
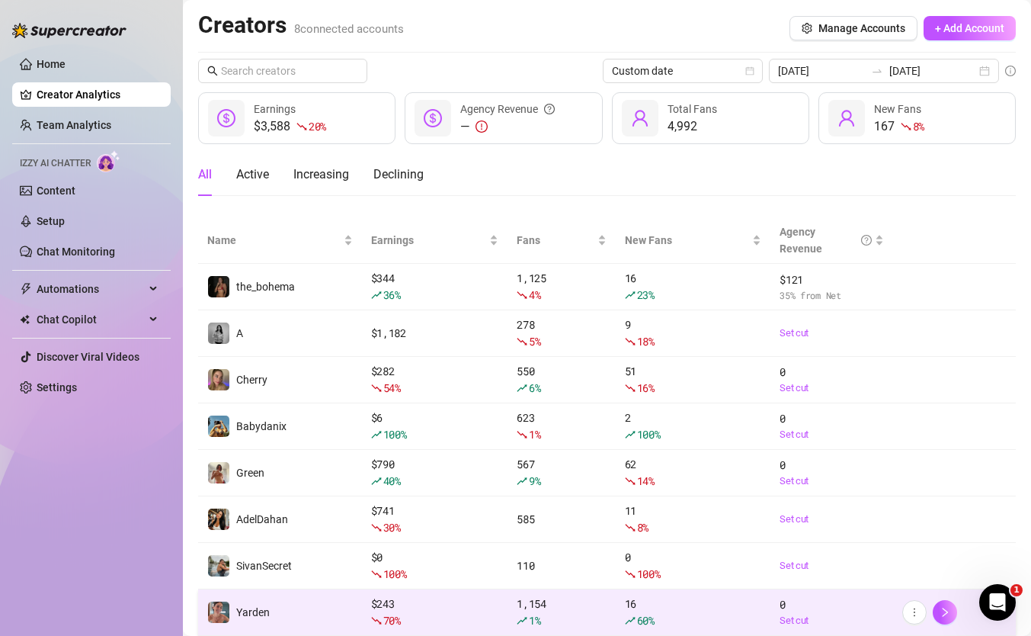
click at [319, 594] on td "Yarden" at bounding box center [280, 612] width 164 height 46
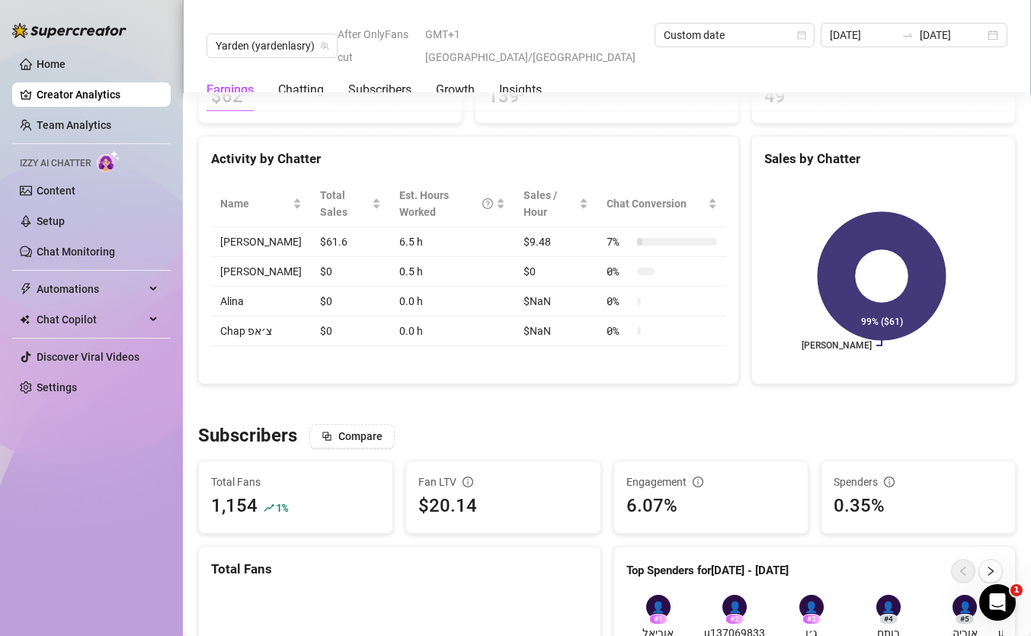
scroll to position [618, 0]
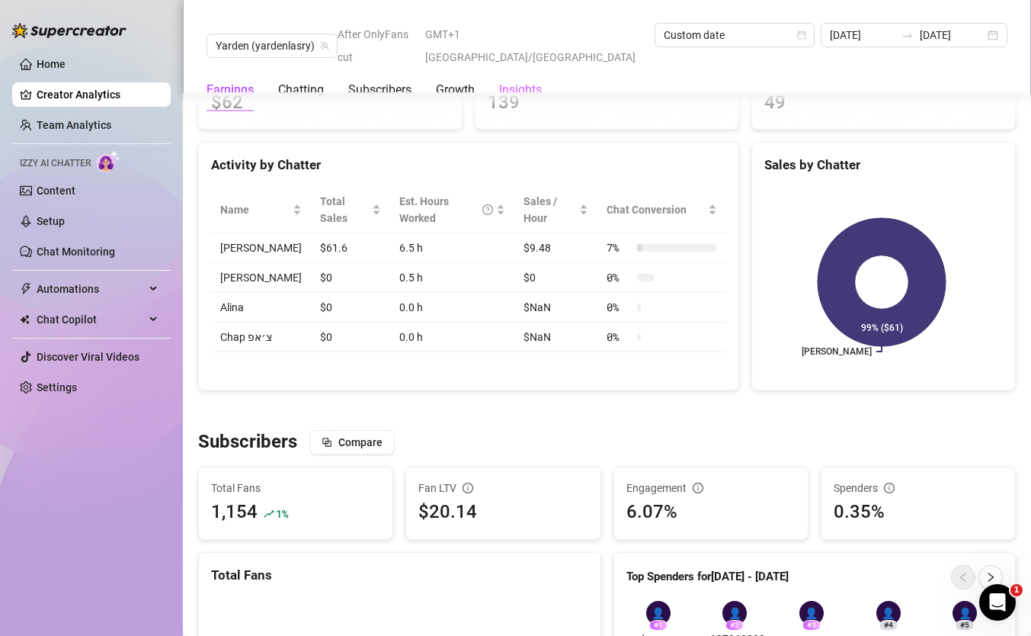
click at [516, 79] on div "Insights" at bounding box center [520, 90] width 43 height 43
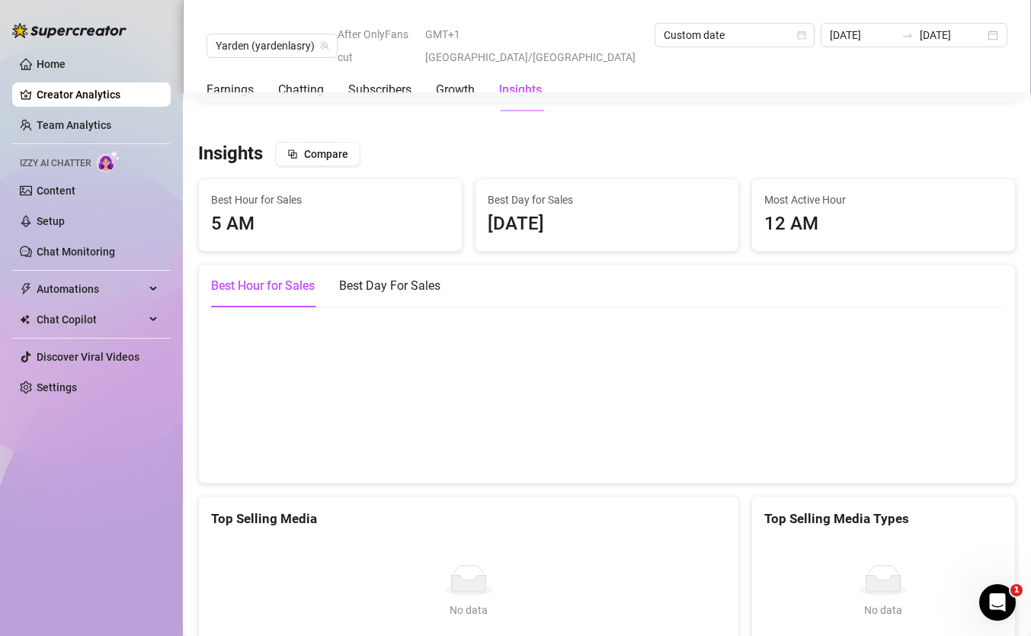
scroll to position [2561, 0]
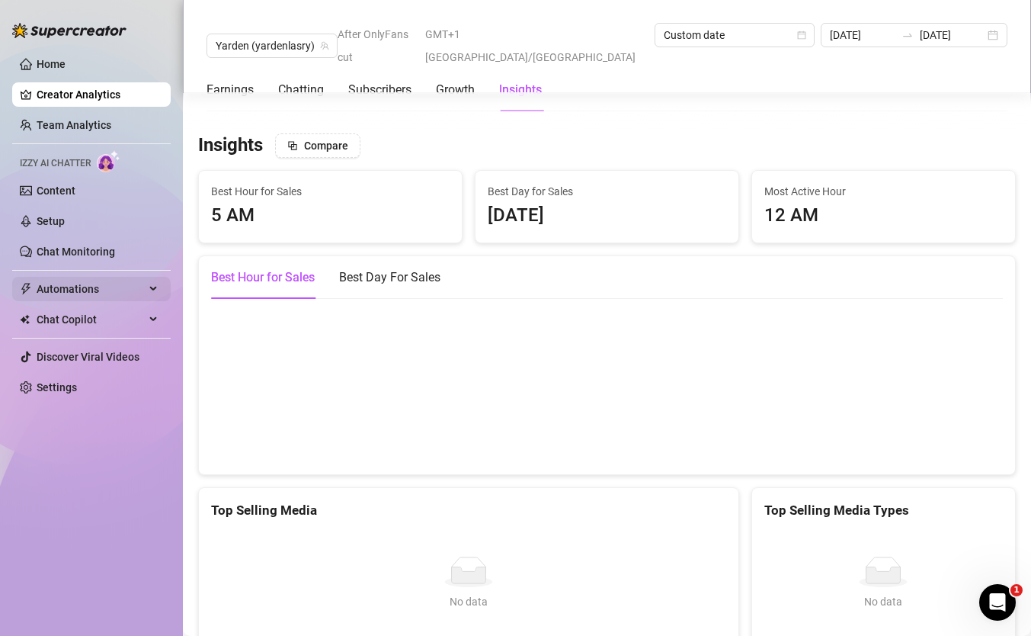
click at [74, 278] on span "Automations" at bounding box center [91, 289] width 108 height 24
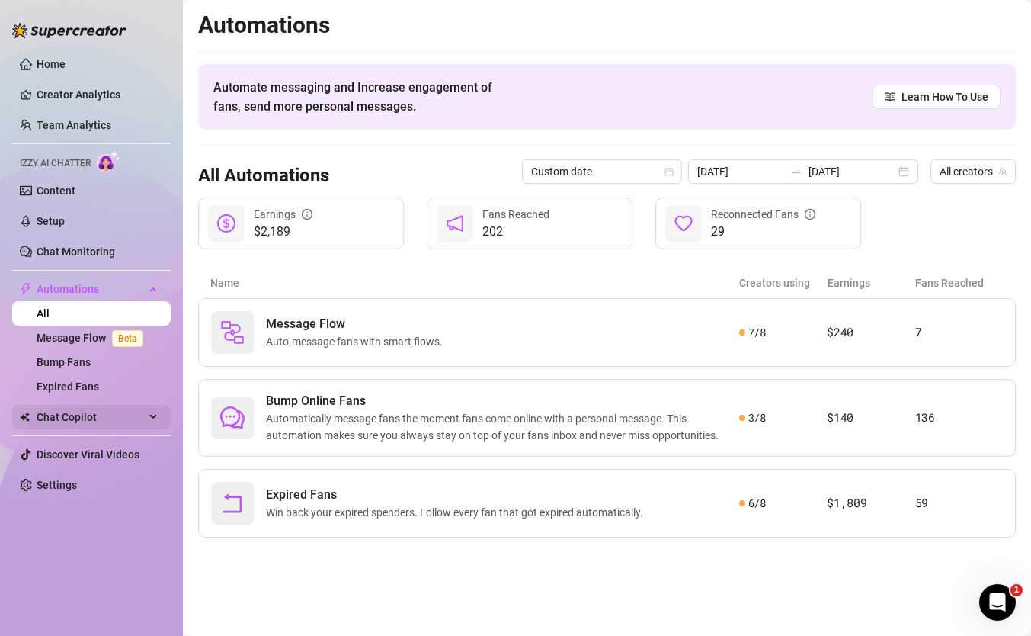
click at [97, 414] on span "Chat Copilot" at bounding box center [91, 417] width 108 height 24
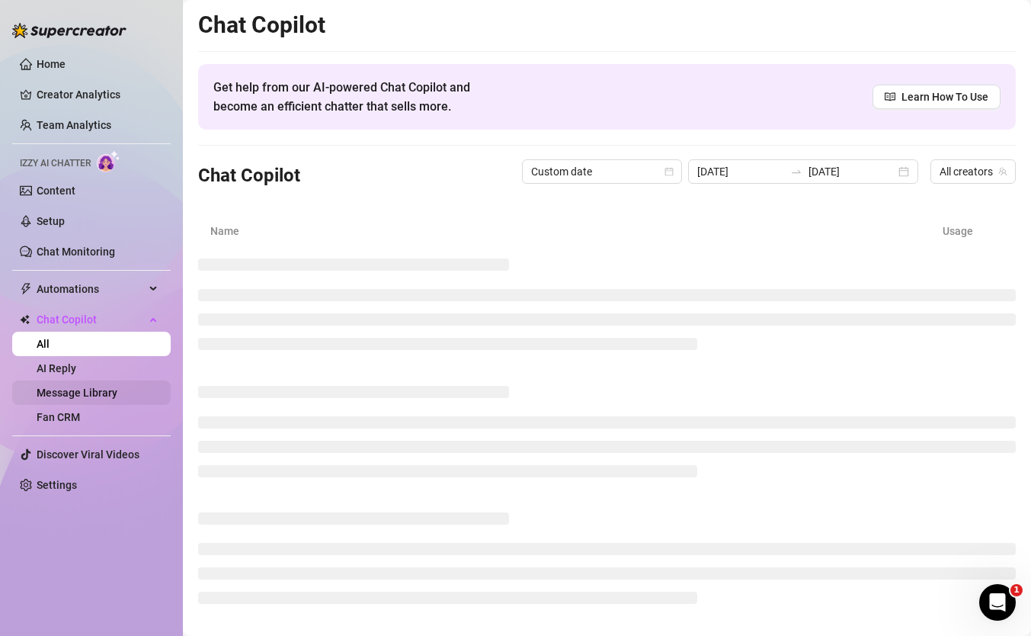
click at [113, 395] on link "Message Library" at bounding box center [77, 392] width 81 height 12
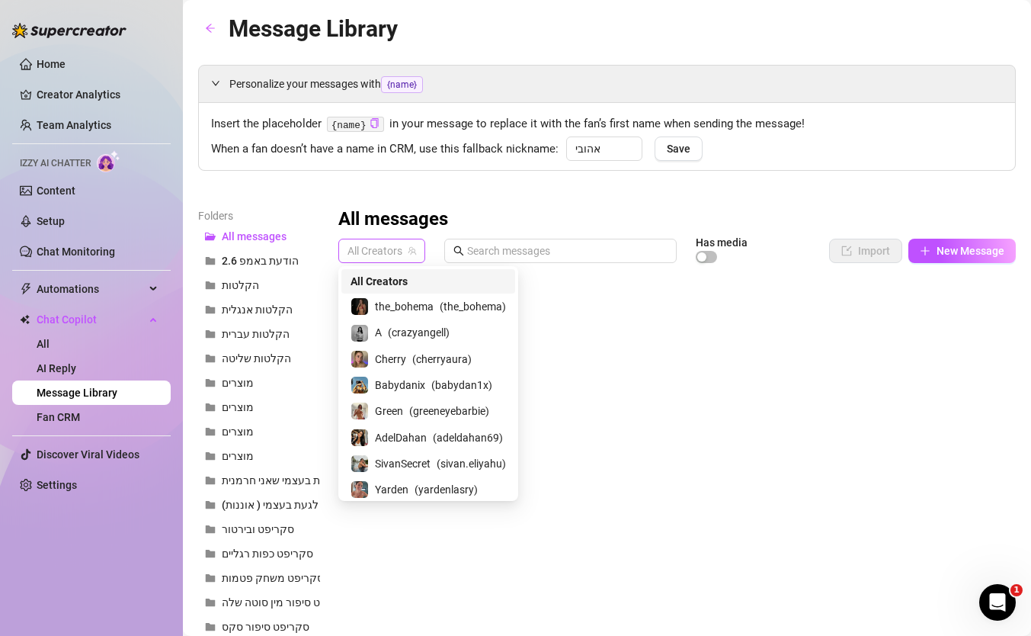
click at [401, 246] on span "All Creators" at bounding box center [381, 250] width 69 height 23
click at [393, 484] on span "Yarden" at bounding box center [392, 489] width 34 height 17
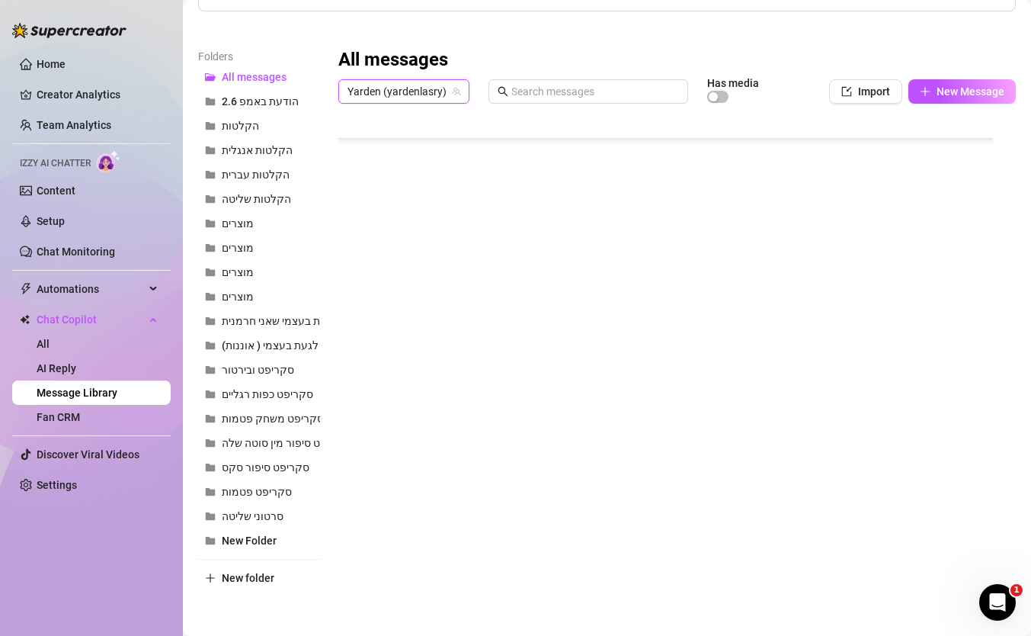
scroll to position [1718, 0]
click at [744, 358] on div at bounding box center [671, 280] width 666 height 340
click at [787, 353] on div at bounding box center [671, 280] width 666 height 340
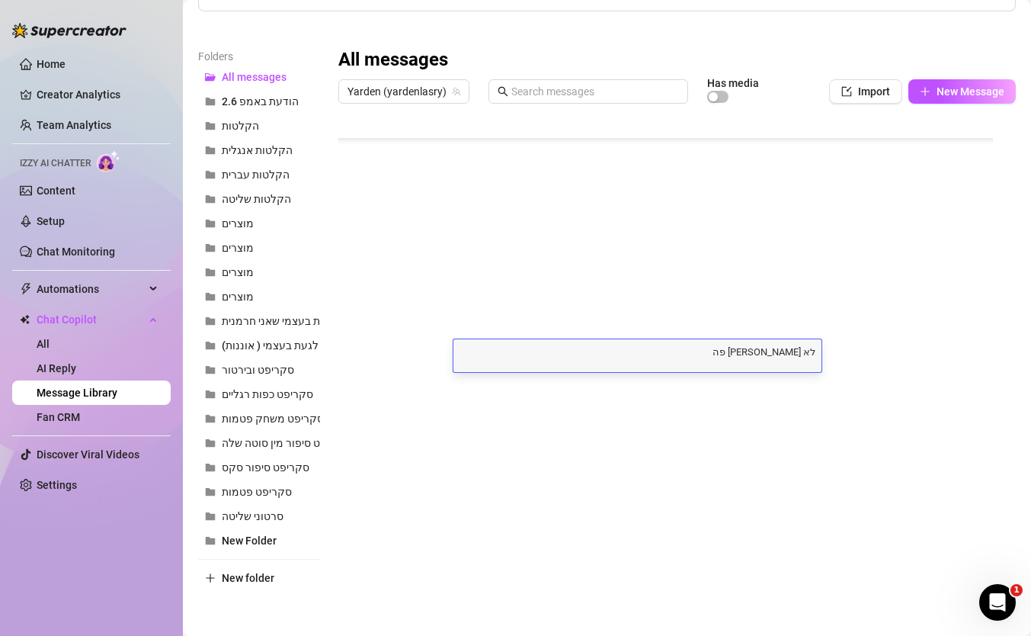
click at [787, 353] on textarea "לא [PERSON_NAME] פה" at bounding box center [637, 351] width 368 height 14
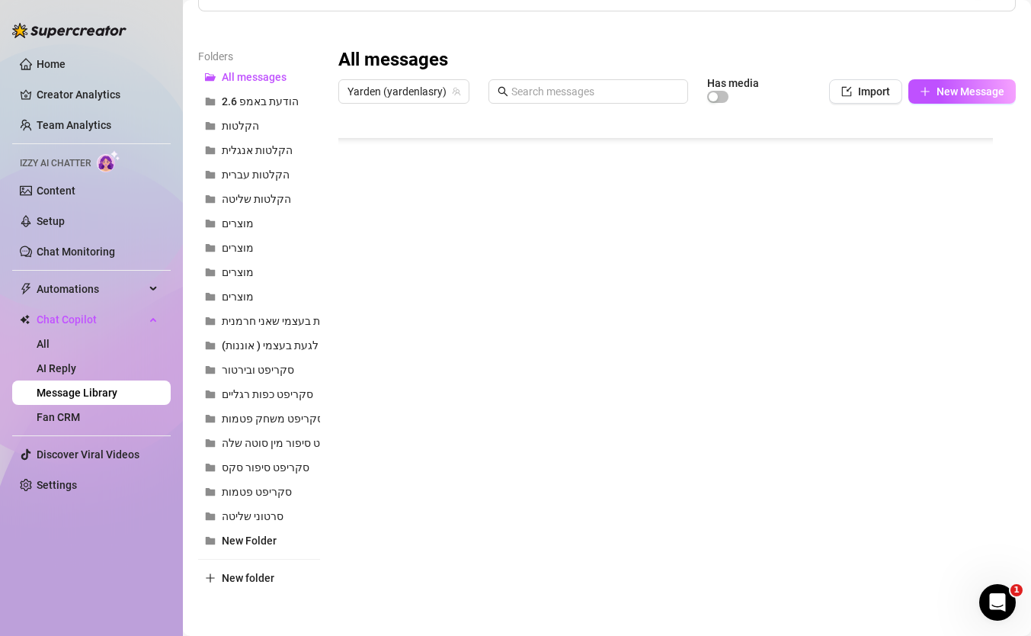
click at [759, 287] on div at bounding box center [671, 280] width 666 height 340
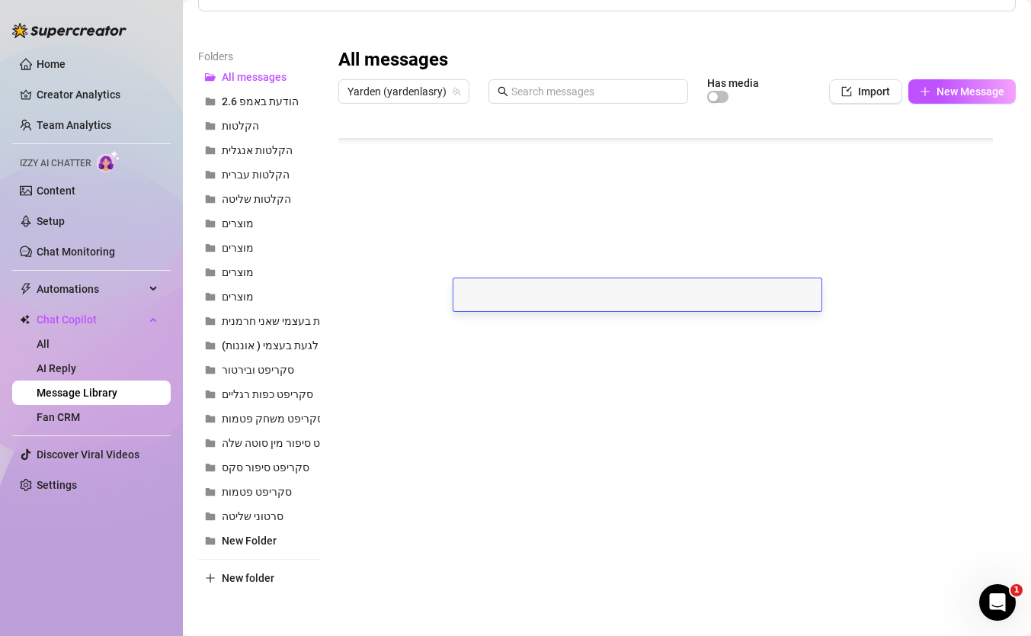
click at [684, 491] on div "Folders All messages הודעת באמפ 2.6 הקלטות הקלטות אנגלית הקלטות עברית הקלטות של…" at bounding box center [607, 319] width 818 height 542
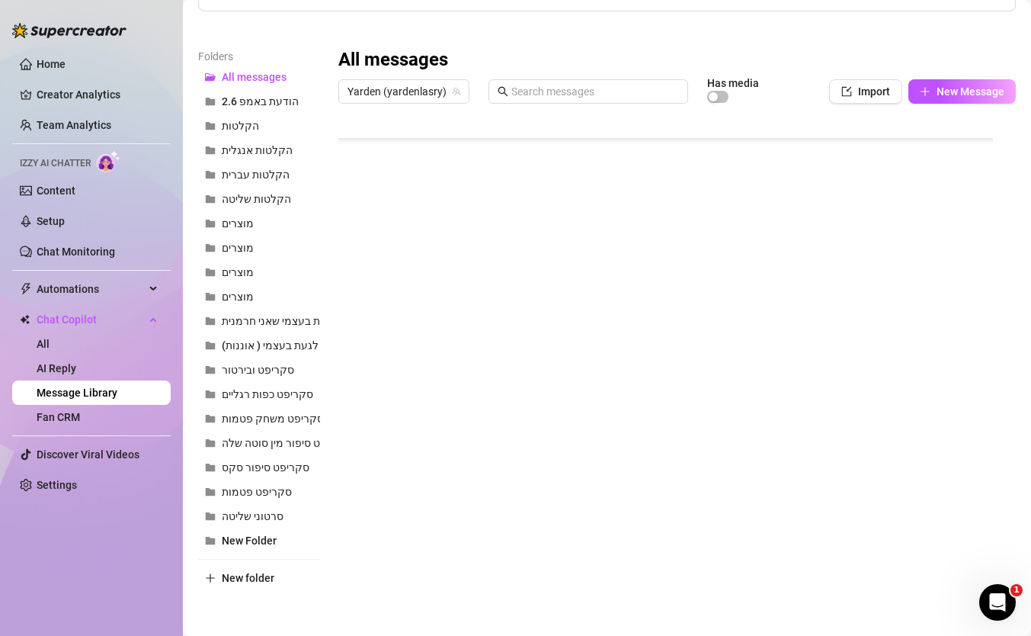
click at [482, 296] on div at bounding box center [671, 280] width 666 height 340
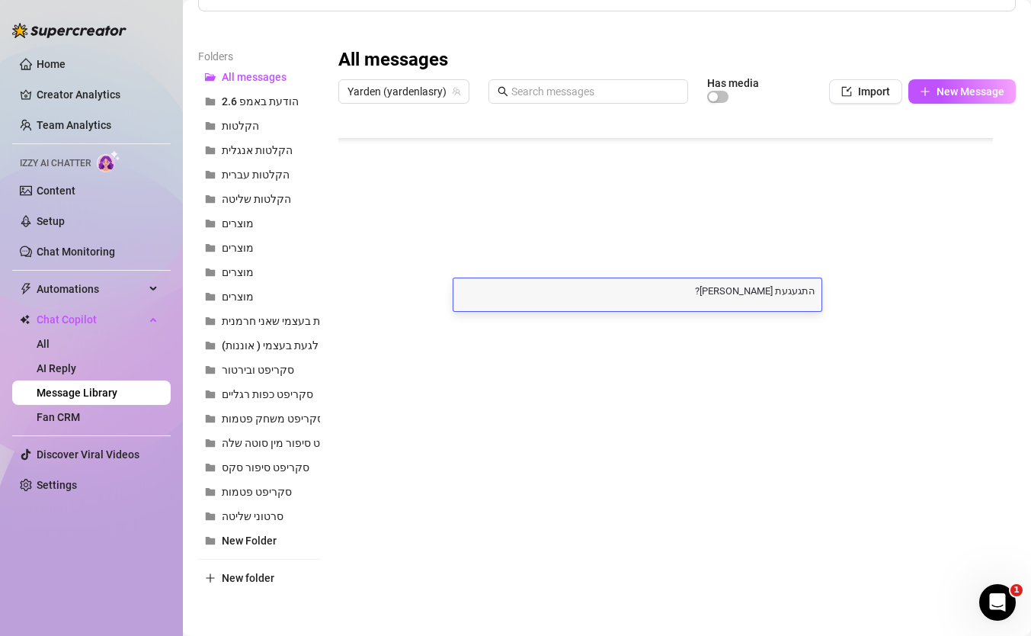
click at [434, 291] on div at bounding box center [671, 280] width 666 height 340
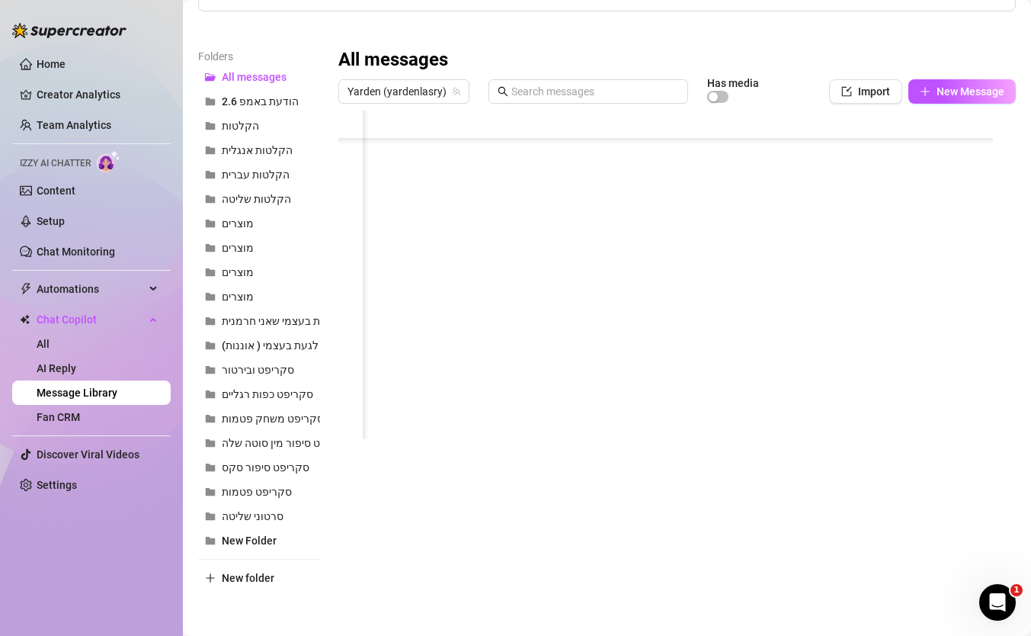
scroll to position [1718, 0]
click at [744, 294] on div at bounding box center [671, 280] width 666 height 340
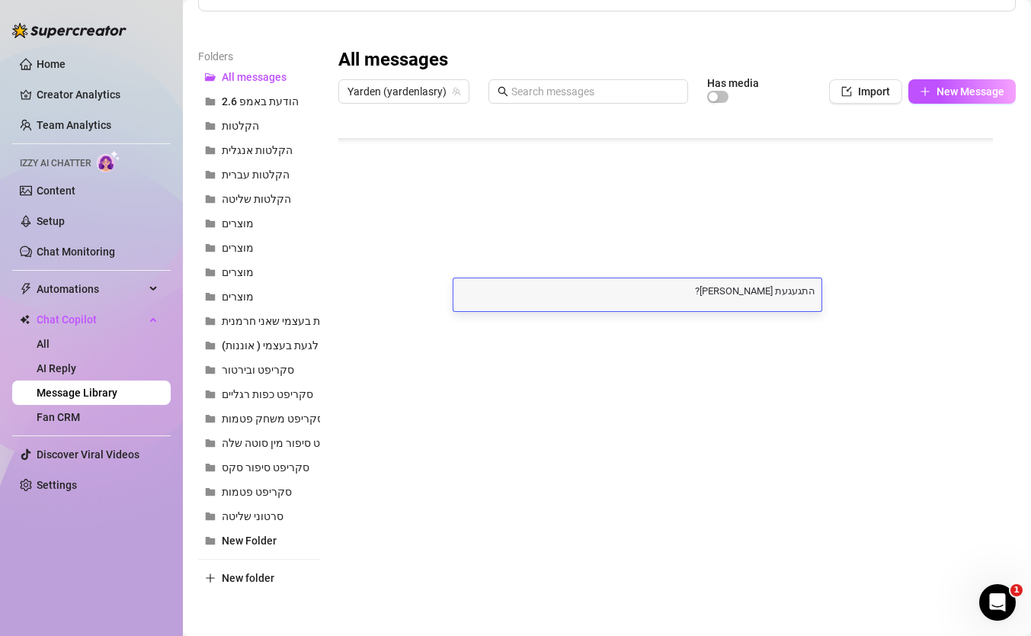
scroll to position [0, 0]
click at [347, 293] on div at bounding box center [671, 280] width 666 height 340
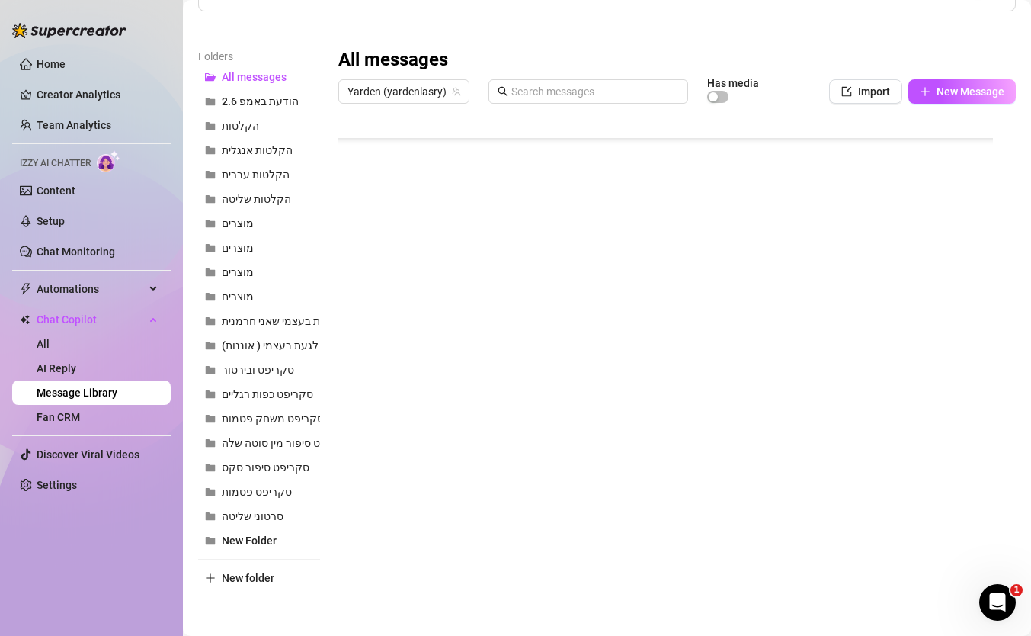
click at [769, 289] on div at bounding box center [671, 280] width 666 height 340
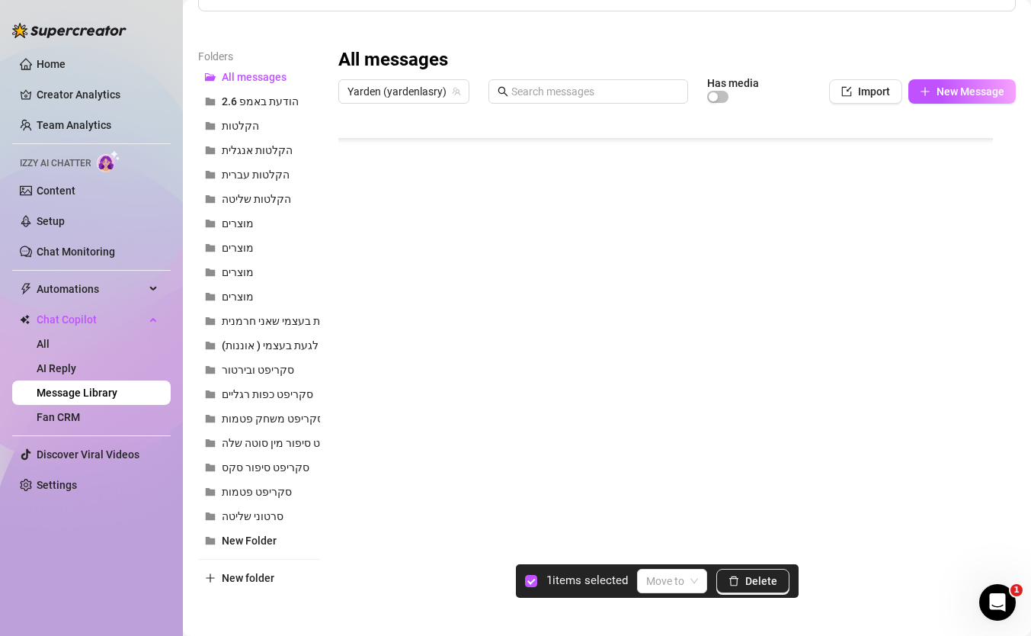
click at [356, 296] on div at bounding box center [671, 280] width 666 height 340
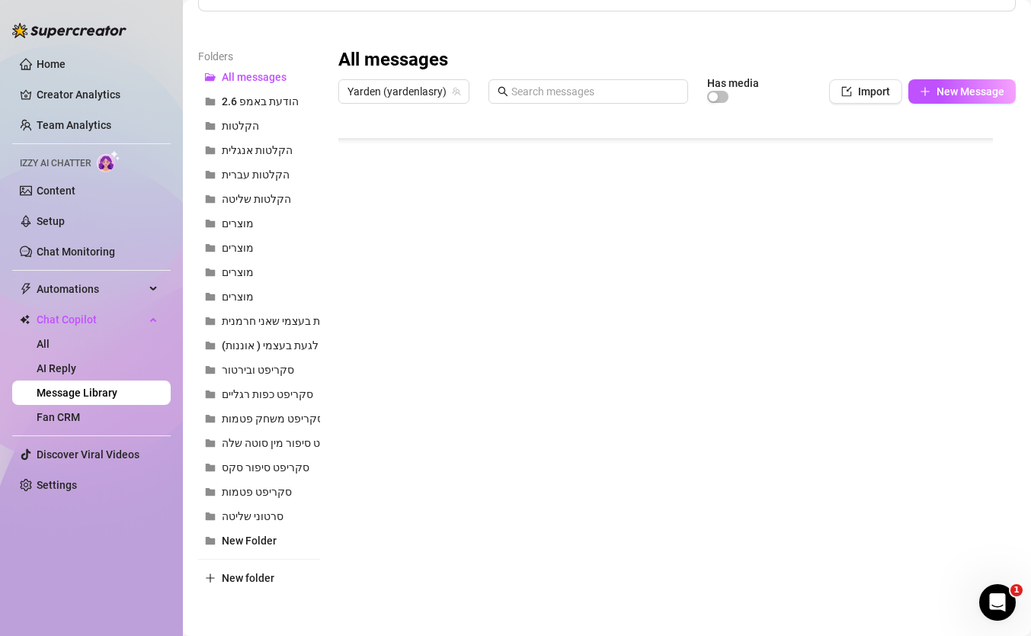
click at [383, 294] on div at bounding box center [671, 280] width 666 height 340
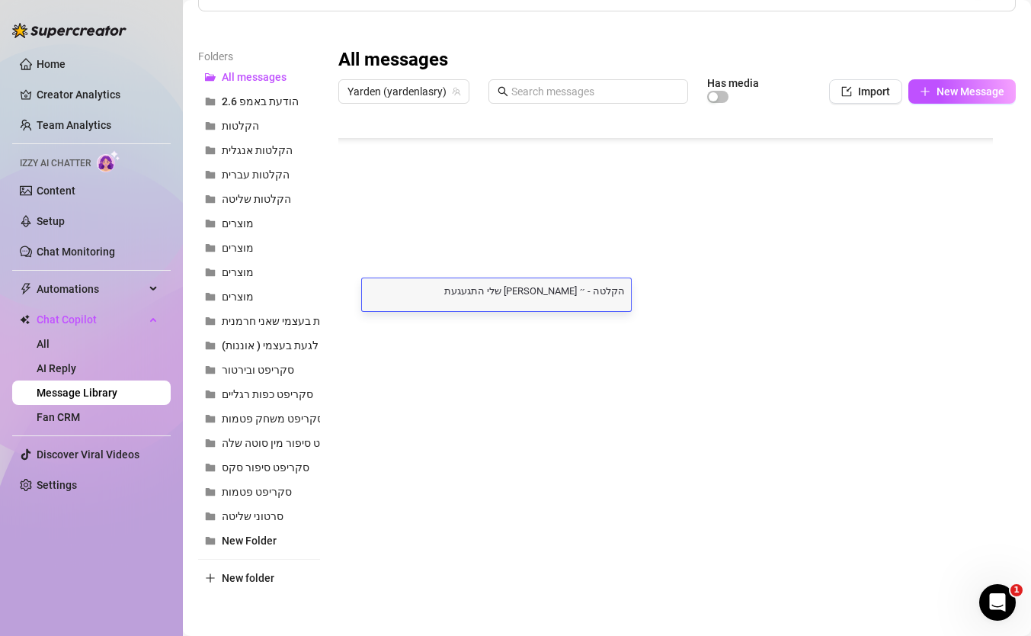
scroll to position [0, 0]
click at [413, 479] on div "Folders All messages הודעת באמפ 2.6 הקלטות הקלטות אנגלית הקלטות עברית הקלטות של…" at bounding box center [607, 319] width 818 height 542
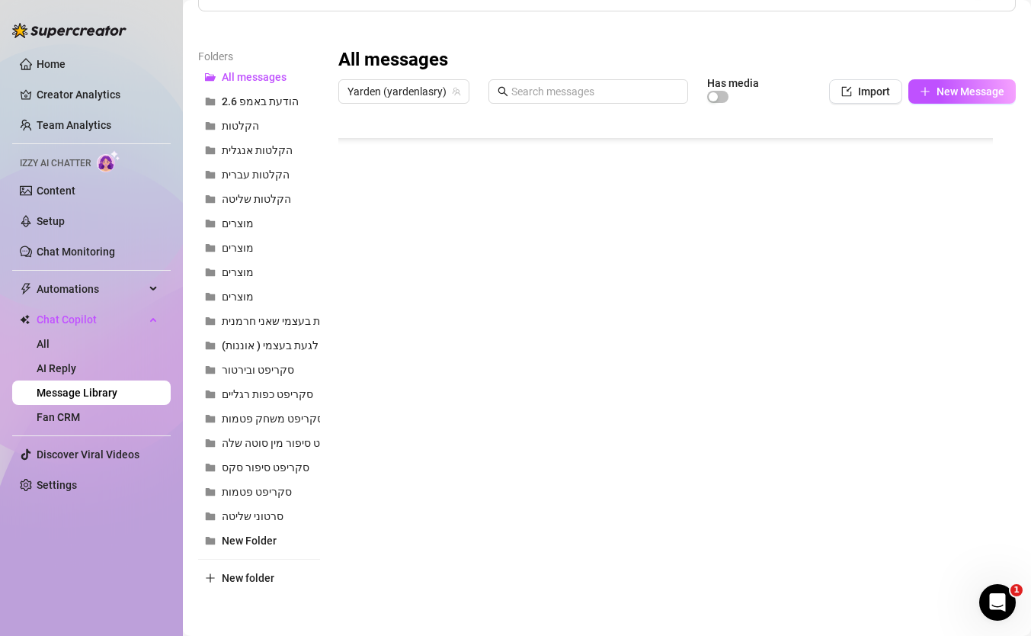
click at [719, 294] on div at bounding box center [671, 280] width 666 height 340
click at [351, 303] on div at bounding box center [671, 280] width 666 height 340
click at [351, 299] on div at bounding box center [671, 280] width 666 height 340
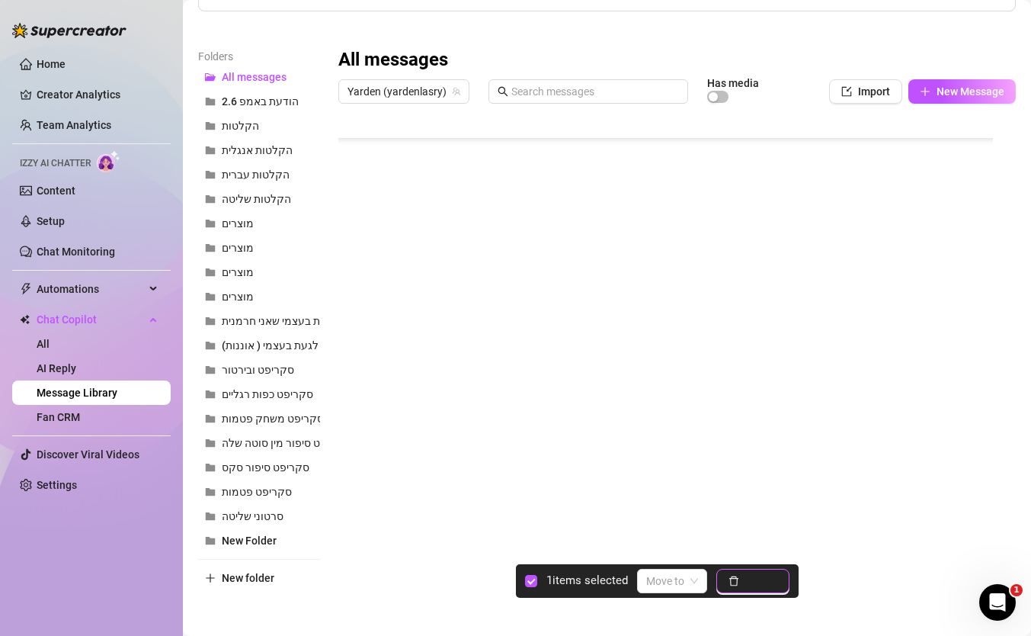
click at [767, 586] on span "Delete" at bounding box center [761, 581] width 32 height 12
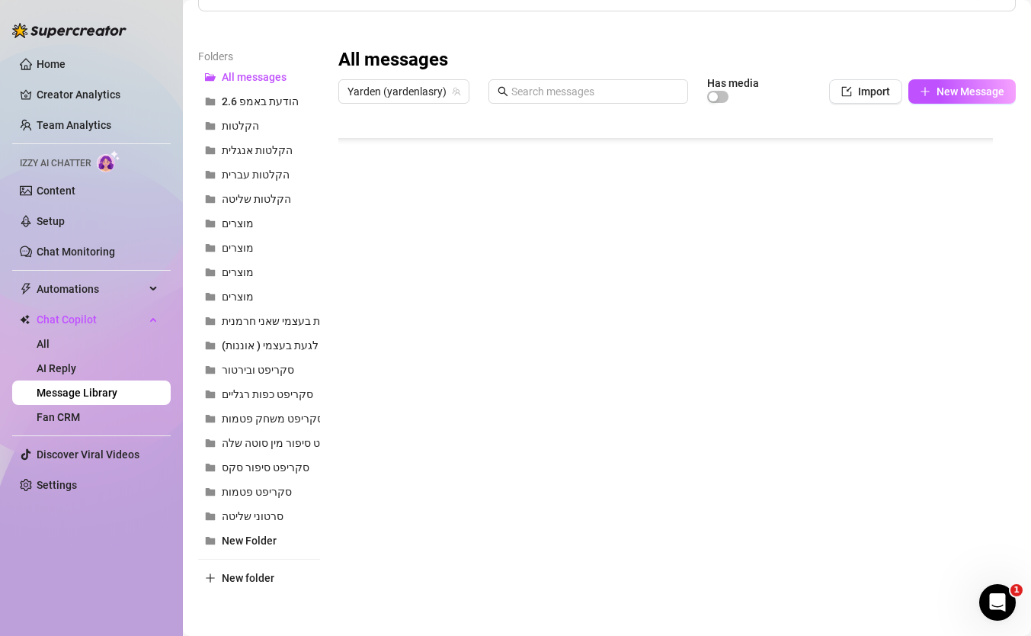
scroll to position [1688, 0]
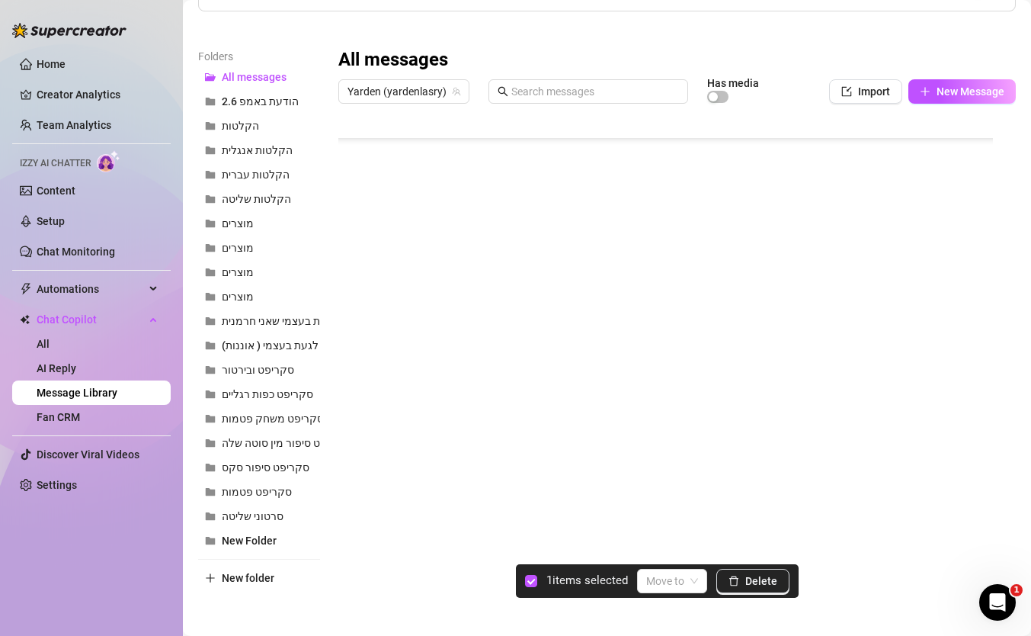
click at [352, 352] on div at bounding box center [671, 280] width 666 height 340
click at [751, 584] on span "Delete" at bounding box center [761, 581] width 32 height 12
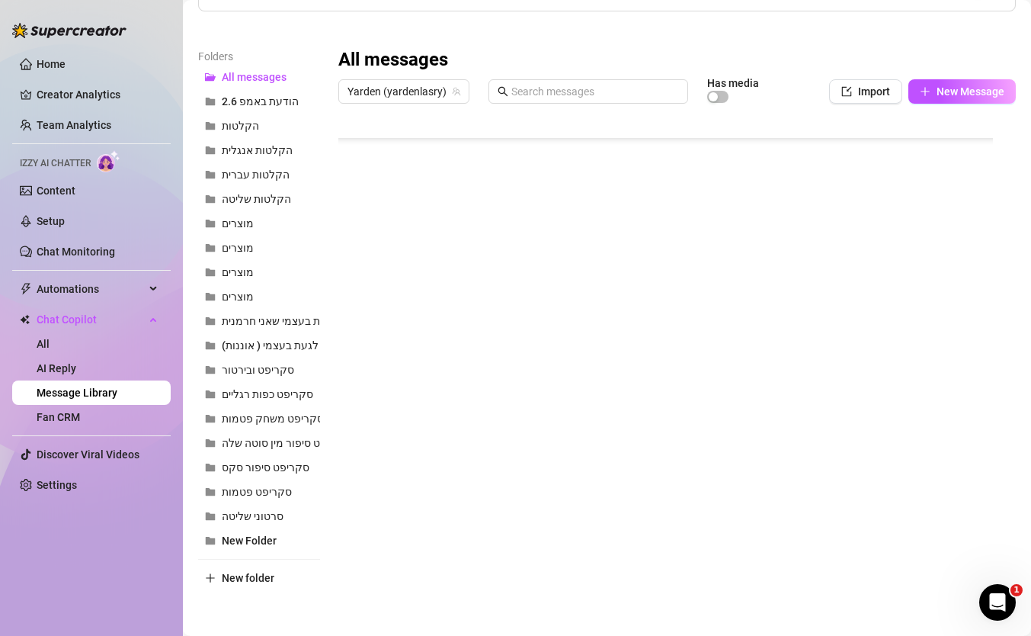
scroll to position [1901, 0]
click at [70, 119] on link "Team Analytics" at bounding box center [74, 125] width 75 height 12
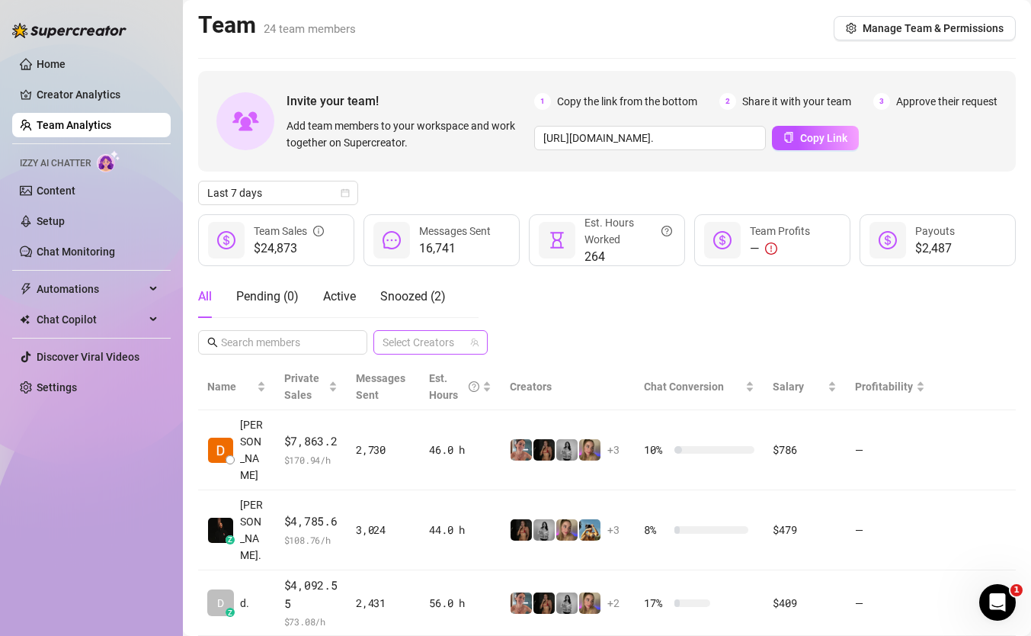
scroll to position [123, 0]
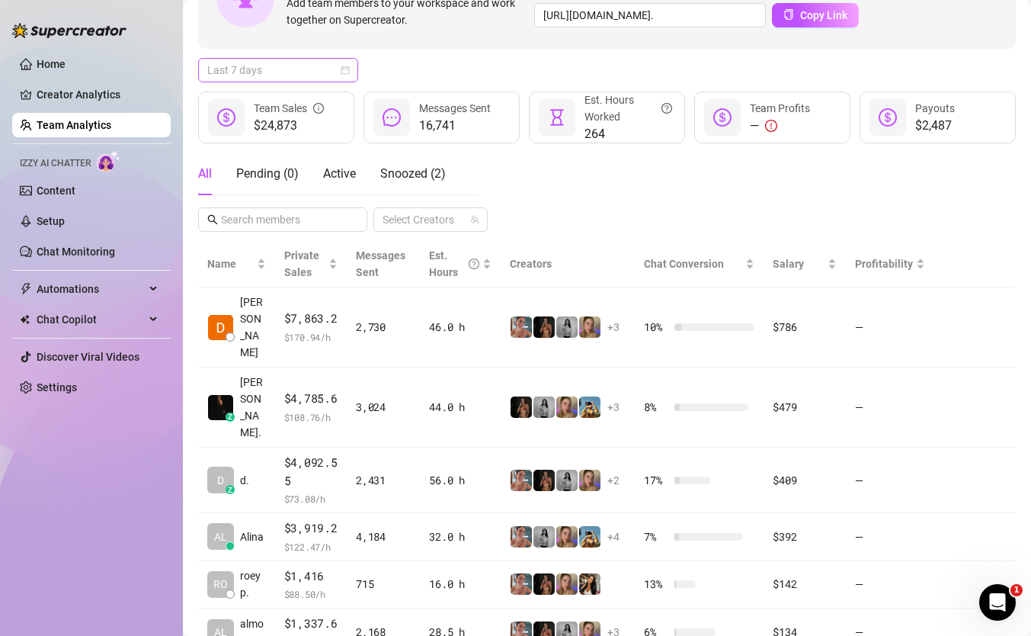
click at [300, 64] on span "Last 7 days" at bounding box center [278, 70] width 142 height 23
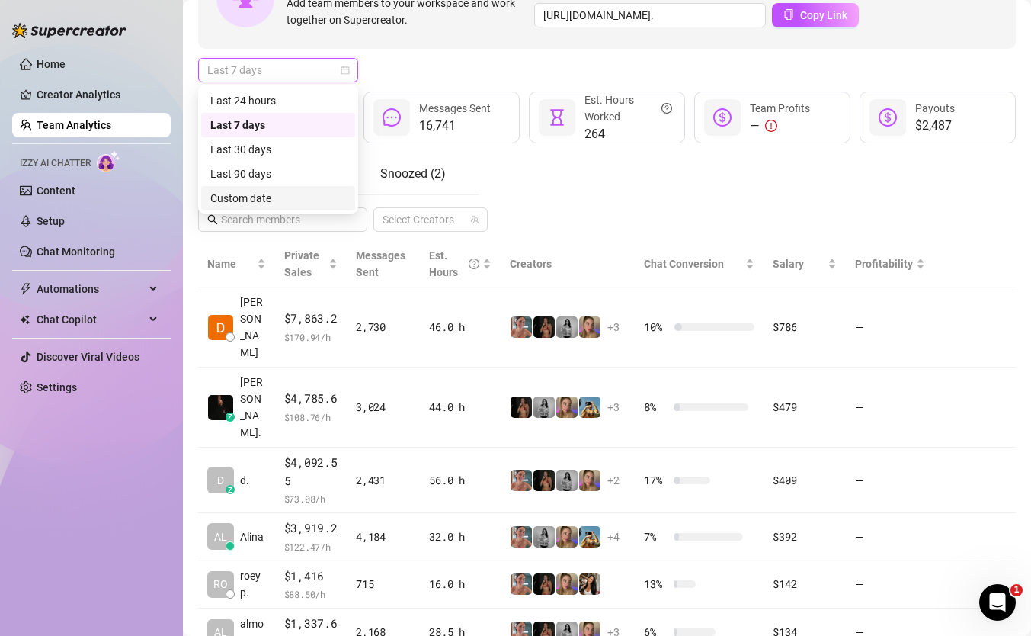
click at [280, 193] on div "Custom date" at bounding box center [278, 198] width 136 height 17
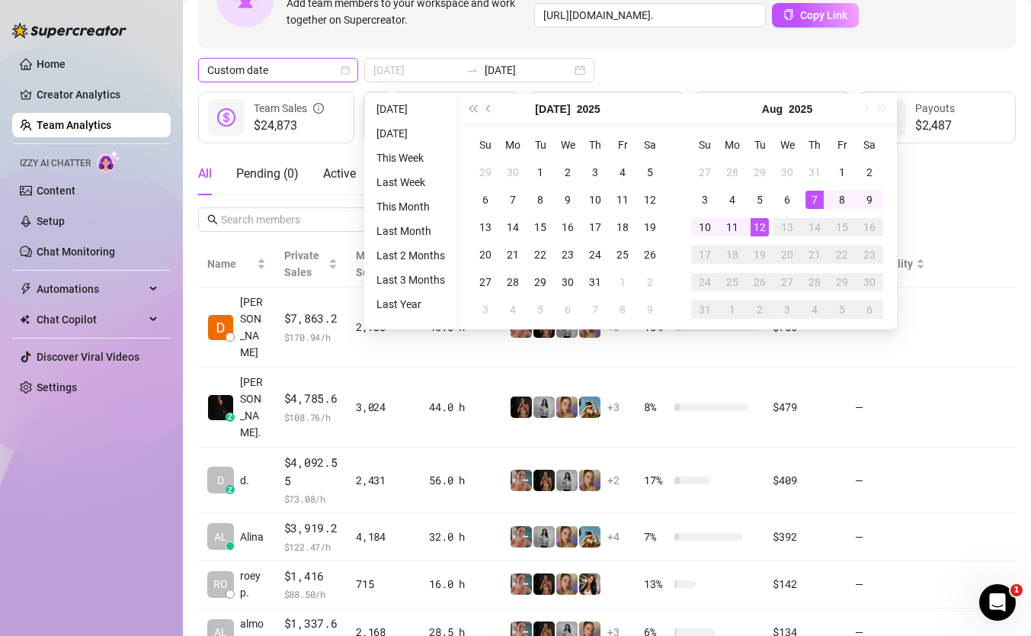
type input "[DATE]"
click at [760, 216] on td "12" at bounding box center [759, 226] width 27 height 27
click at [757, 227] on div "12" at bounding box center [760, 227] width 18 height 18
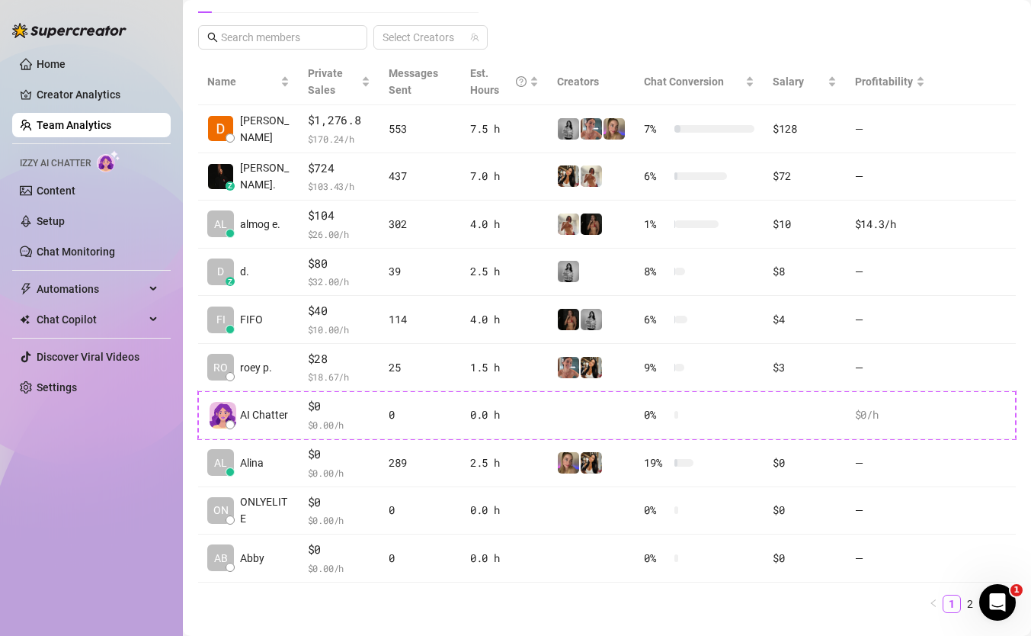
scroll to position [310, 0]
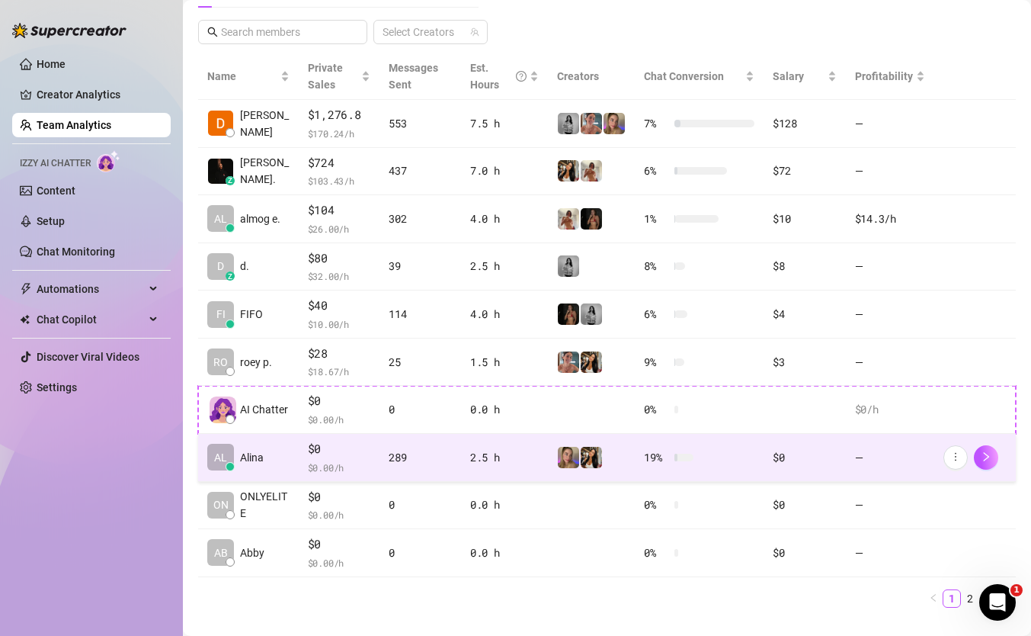
click at [548, 453] on td at bounding box center [591, 458] width 87 height 48
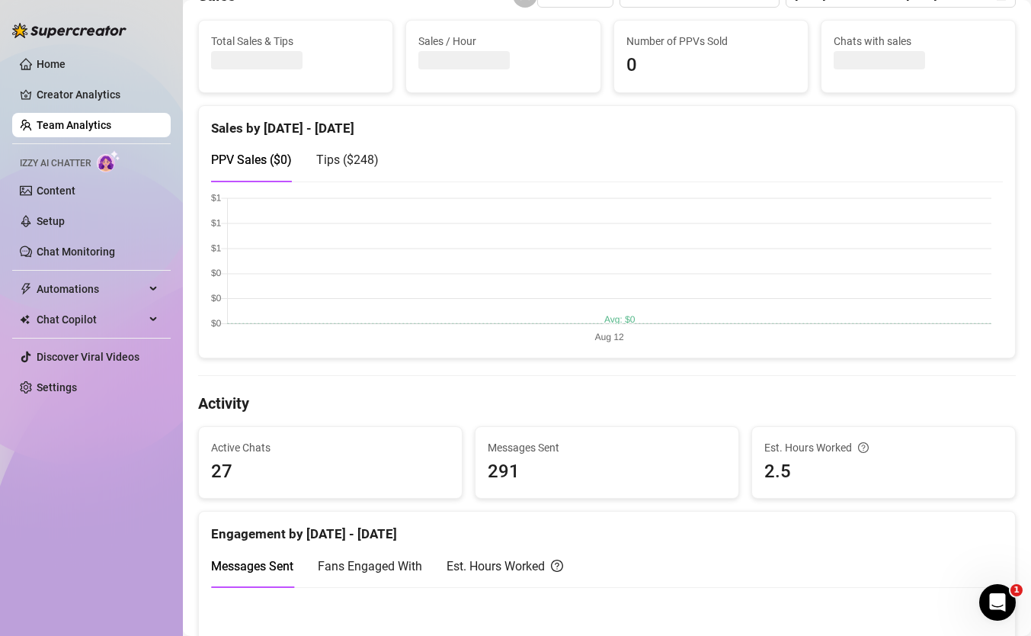
click at [352, 148] on div "Tips ( $248 )" at bounding box center [347, 159] width 62 height 43
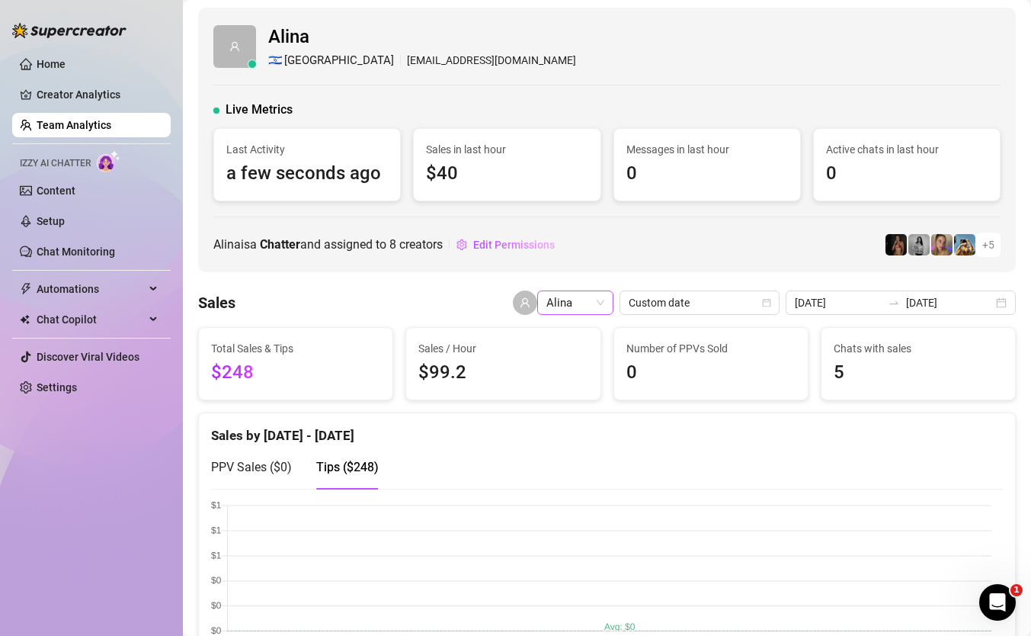
scroll to position [1, 0]
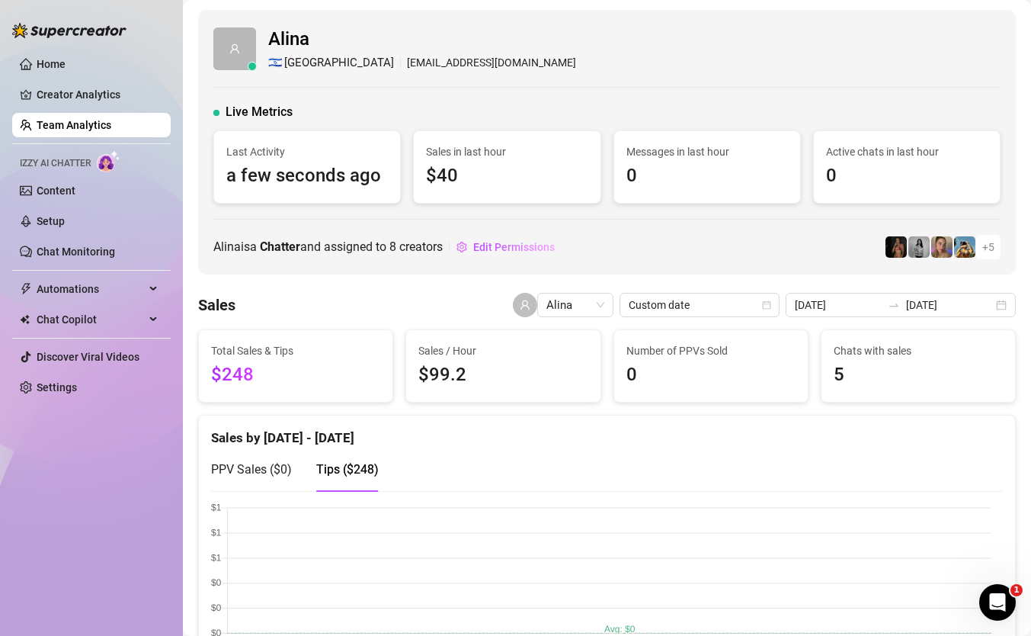
click at [111, 121] on link "Team Analytics" at bounding box center [74, 125] width 75 height 12
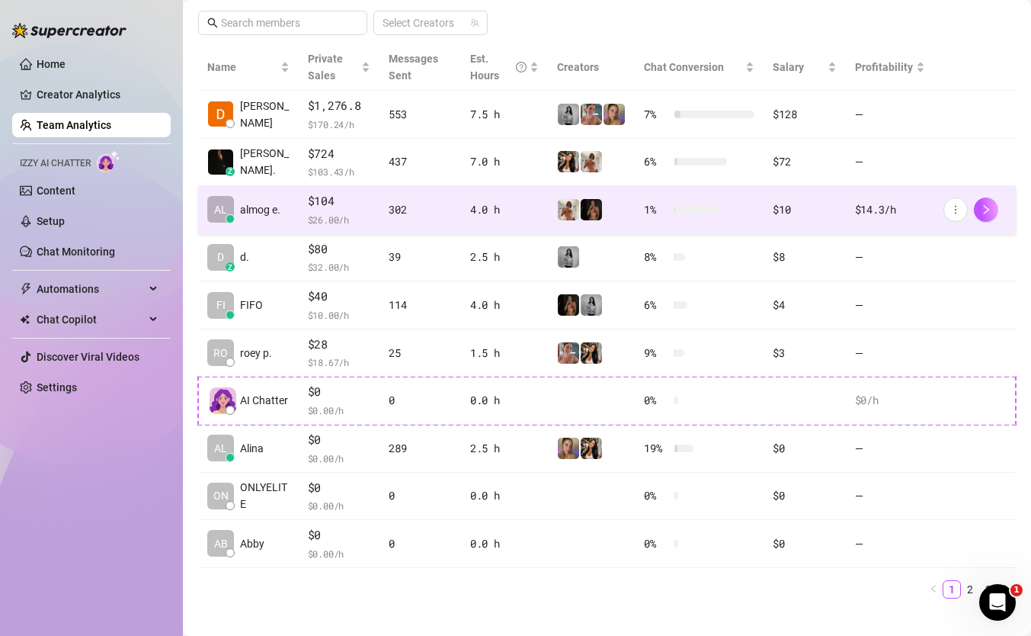
scroll to position [338, 0]
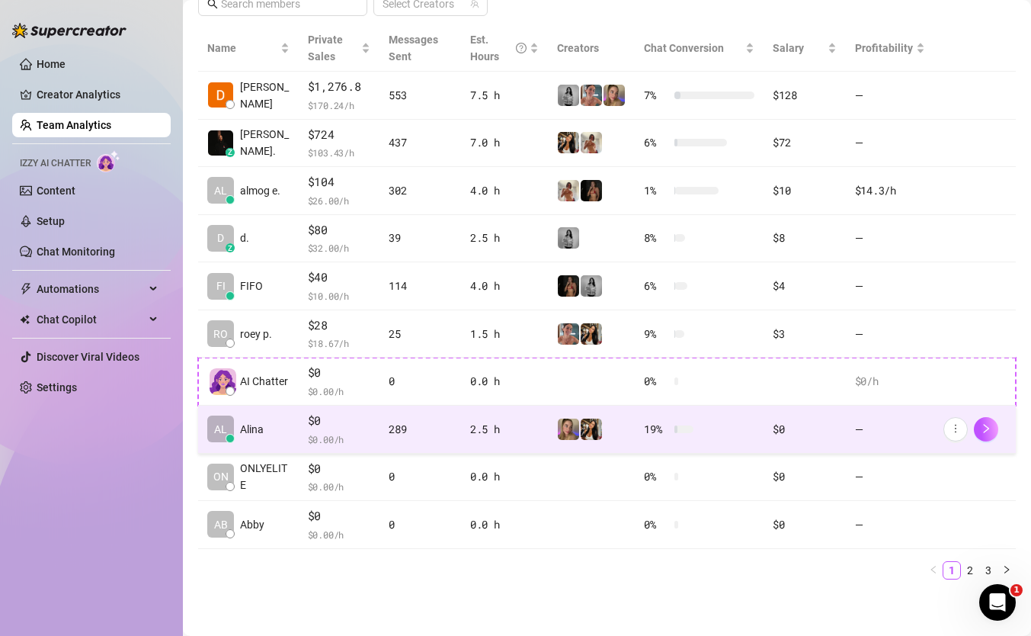
click at [396, 442] on td "289" at bounding box center [420, 429] width 82 height 48
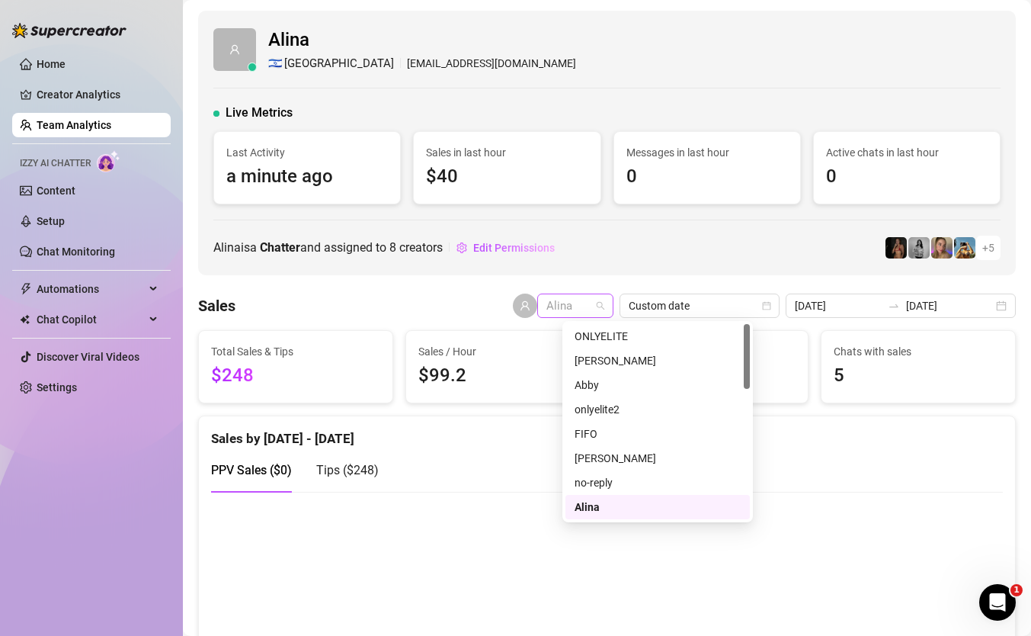
click at [603, 294] on span "Alina" at bounding box center [575, 305] width 58 height 23
click at [608, 434] on div "FIFO" at bounding box center [658, 433] width 166 height 17
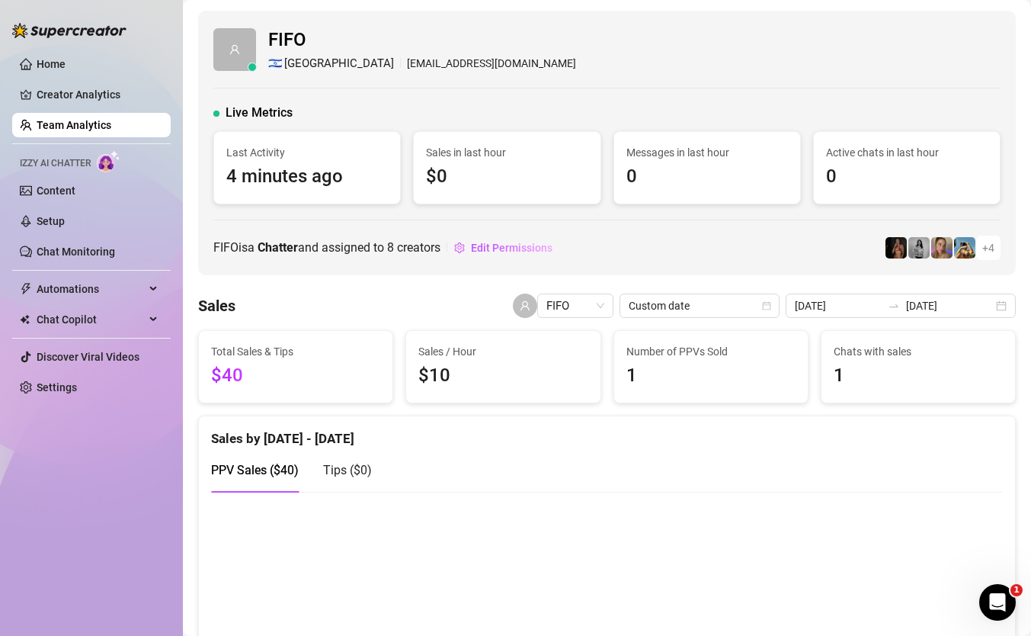
click at [597, 312] on span "FIFO" at bounding box center [575, 305] width 58 height 23
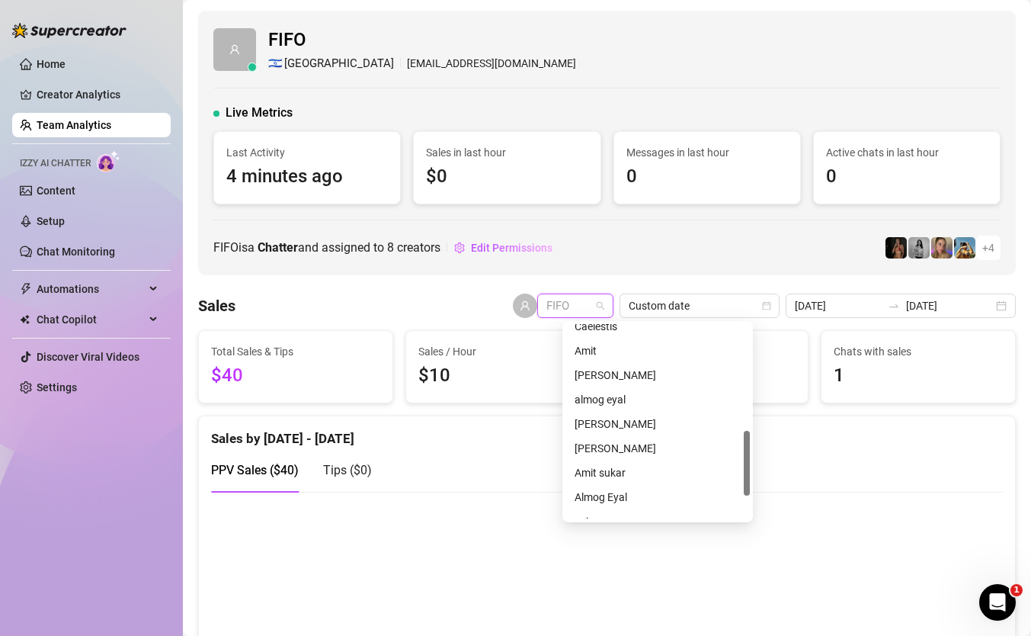
scroll to position [331, 0]
click at [634, 392] on div "almog eyal" at bounding box center [658, 394] width 166 height 17
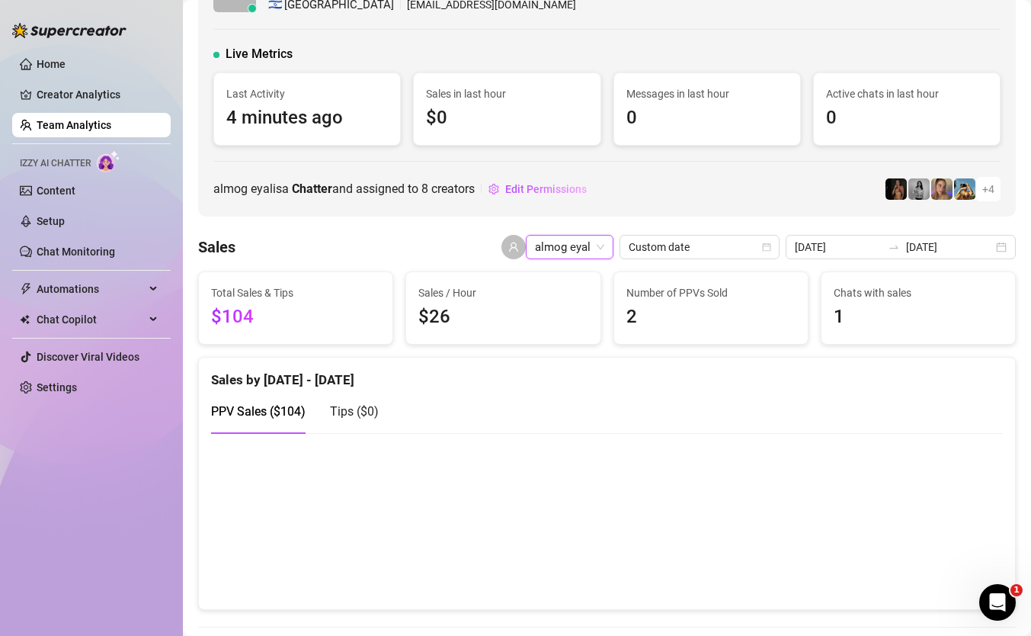
scroll to position [62, 0]
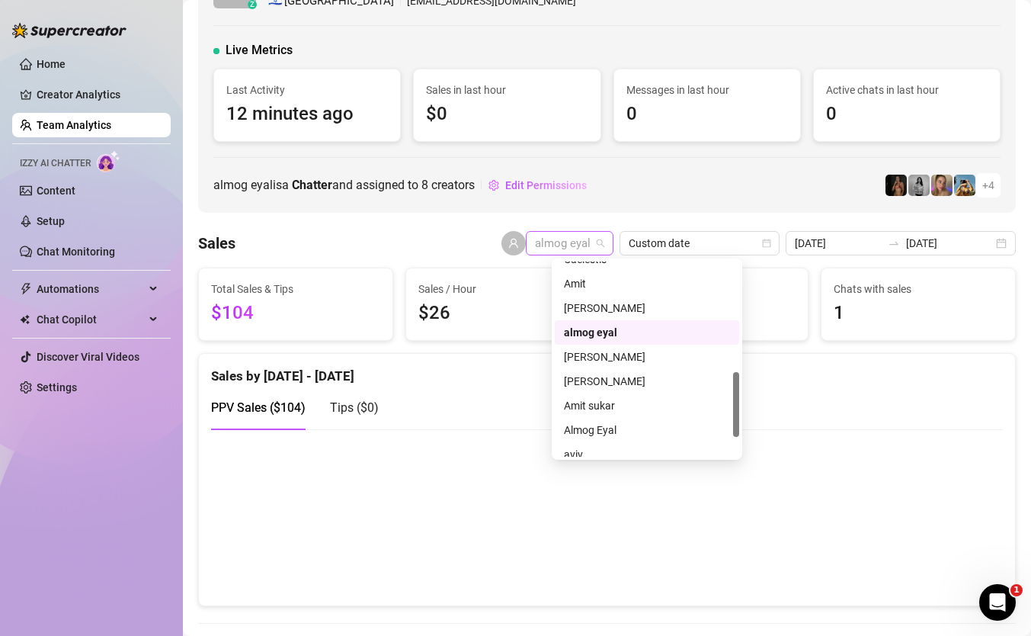
click at [604, 244] on span "almog eyal" at bounding box center [569, 243] width 69 height 23
click at [600, 308] on div "[PERSON_NAME]" at bounding box center [647, 307] width 166 height 17
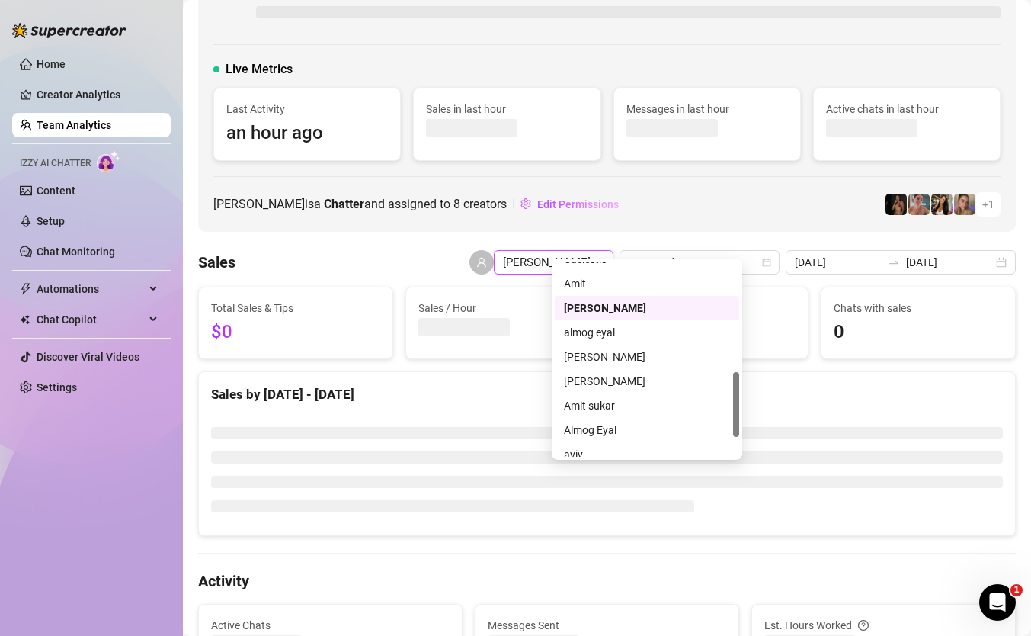
scroll to position [81, 0]
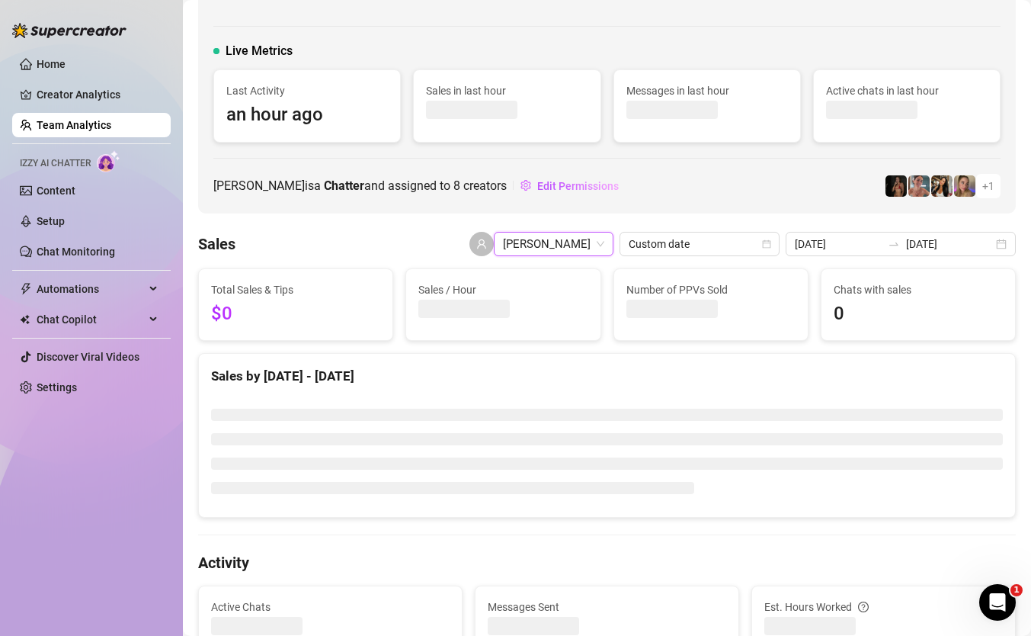
click at [598, 240] on span "[PERSON_NAME]" at bounding box center [553, 243] width 101 height 23
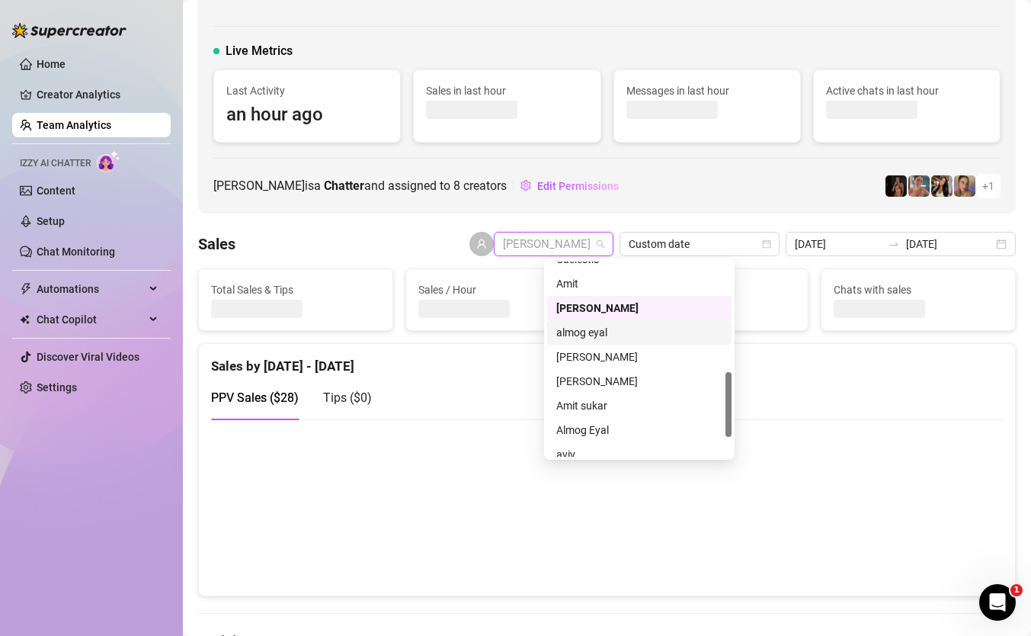
click at [607, 334] on div "almog eyal" at bounding box center [639, 332] width 166 height 17
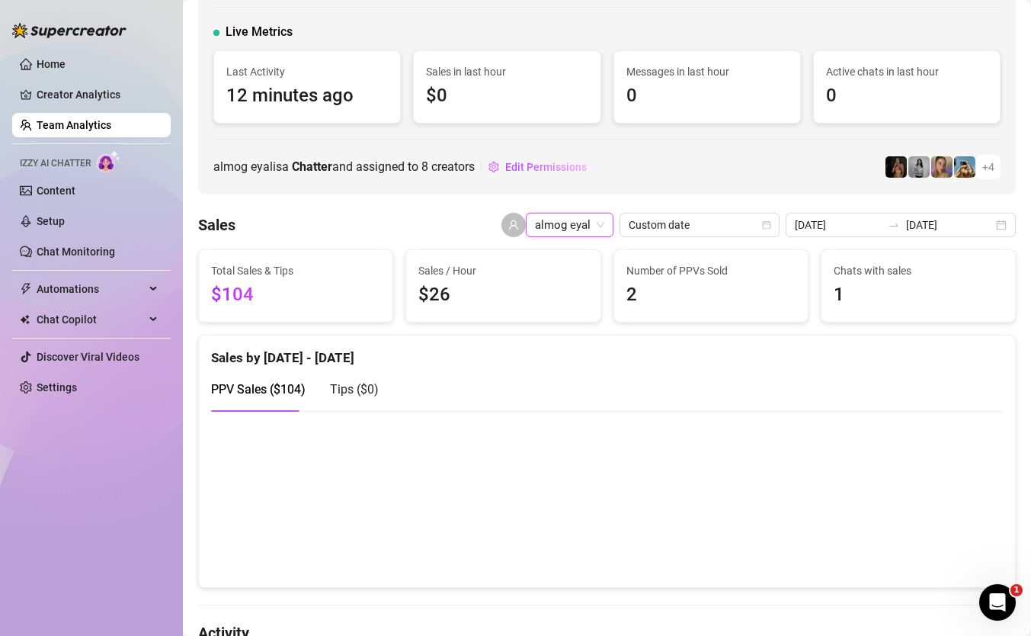
scroll to position [62, 0]
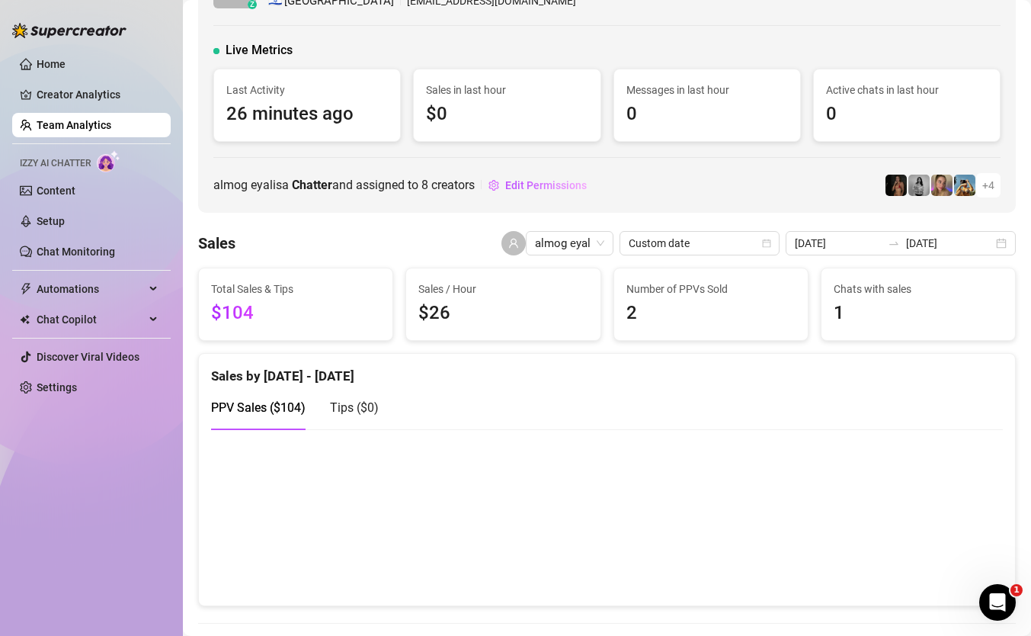
click at [101, 130] on link "Team Analytics" at bounding box center [74, 125] width 75 height 12
click at [114, 94] on link "Creator Analytics" at bounding box center [98, 94] width 122 height 24
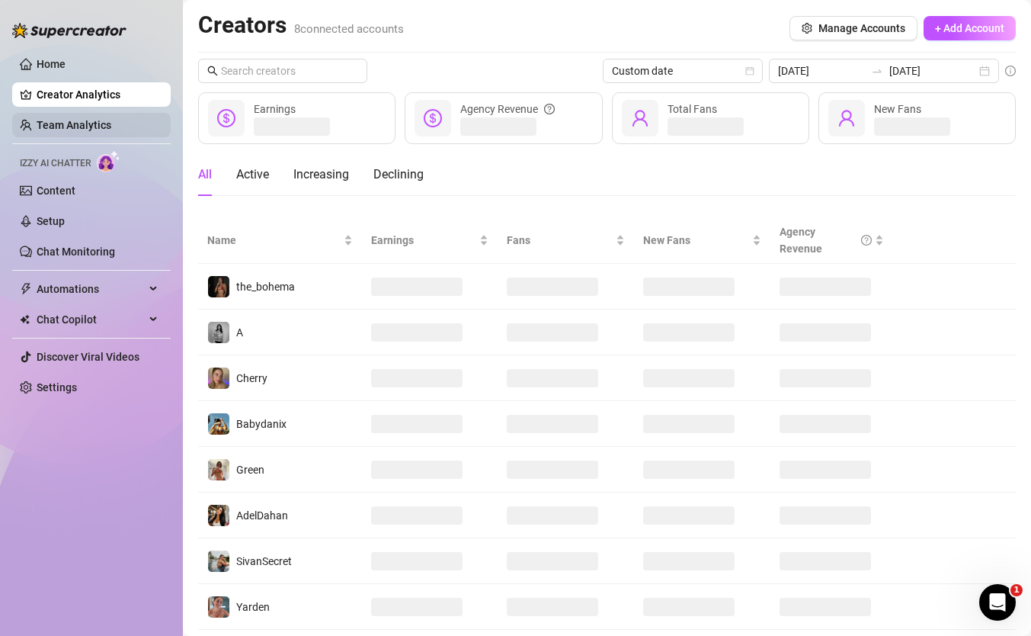
click at [111, 120] on link "Team Analytics" at bounding box center [74, 125] width 75 height 12
